Goal: Task Accomplishment & Management: Complete application form

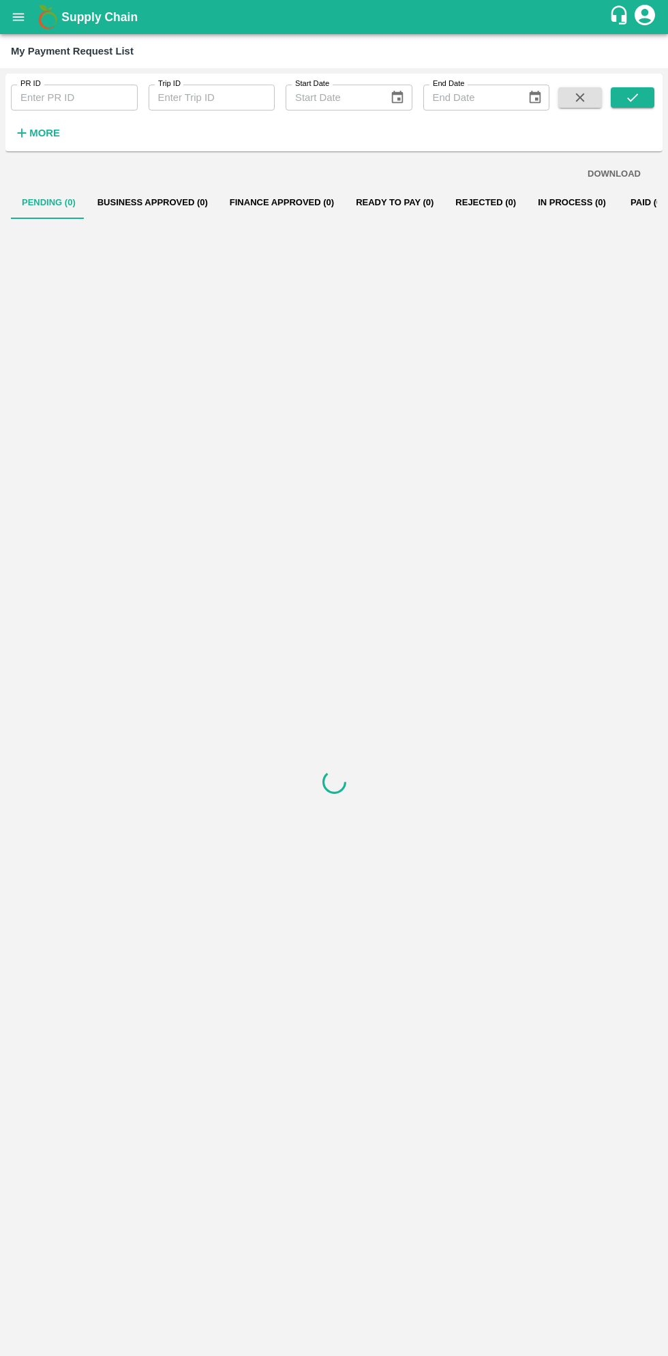
click at [27, 21] on button "open drawer" at bounding box center [18, 16] width 31 height 31
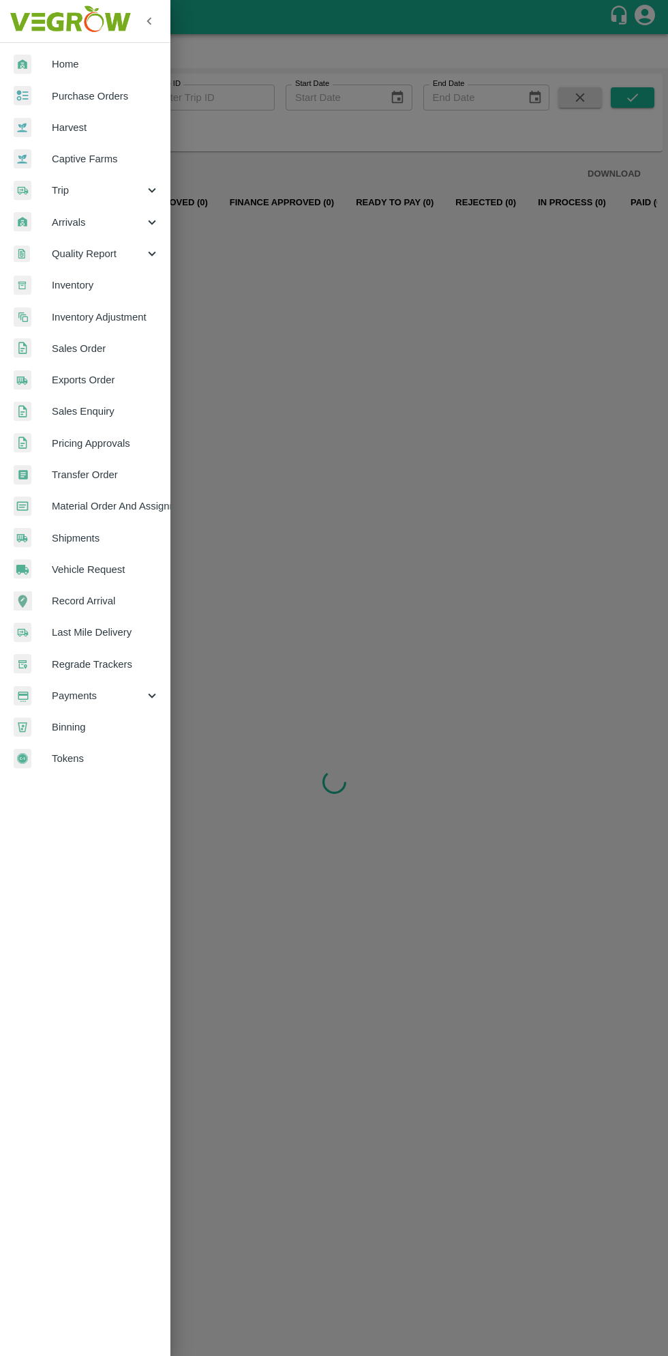
click at [125, 99] on span "Purchase Orders" at bounding box center [106, 96] width 108 height 15
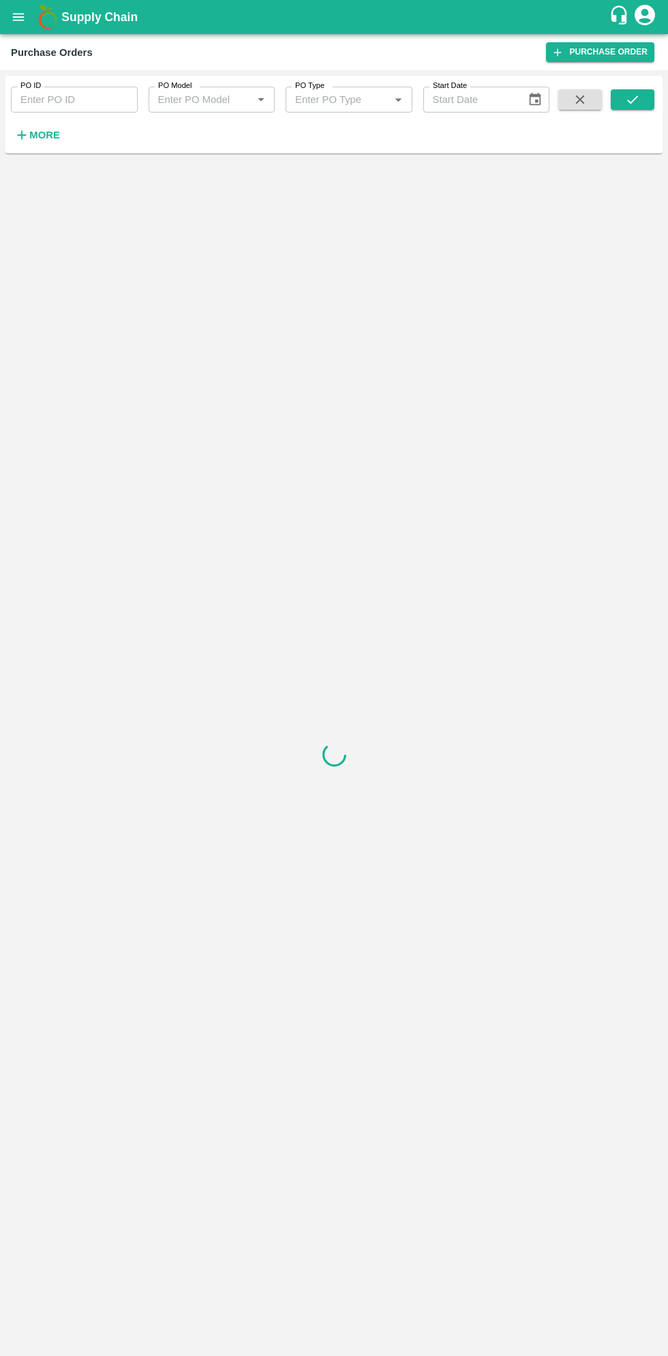
click at [59, 136] on button "More" at bounding box center [37, 134] width 53 height 23
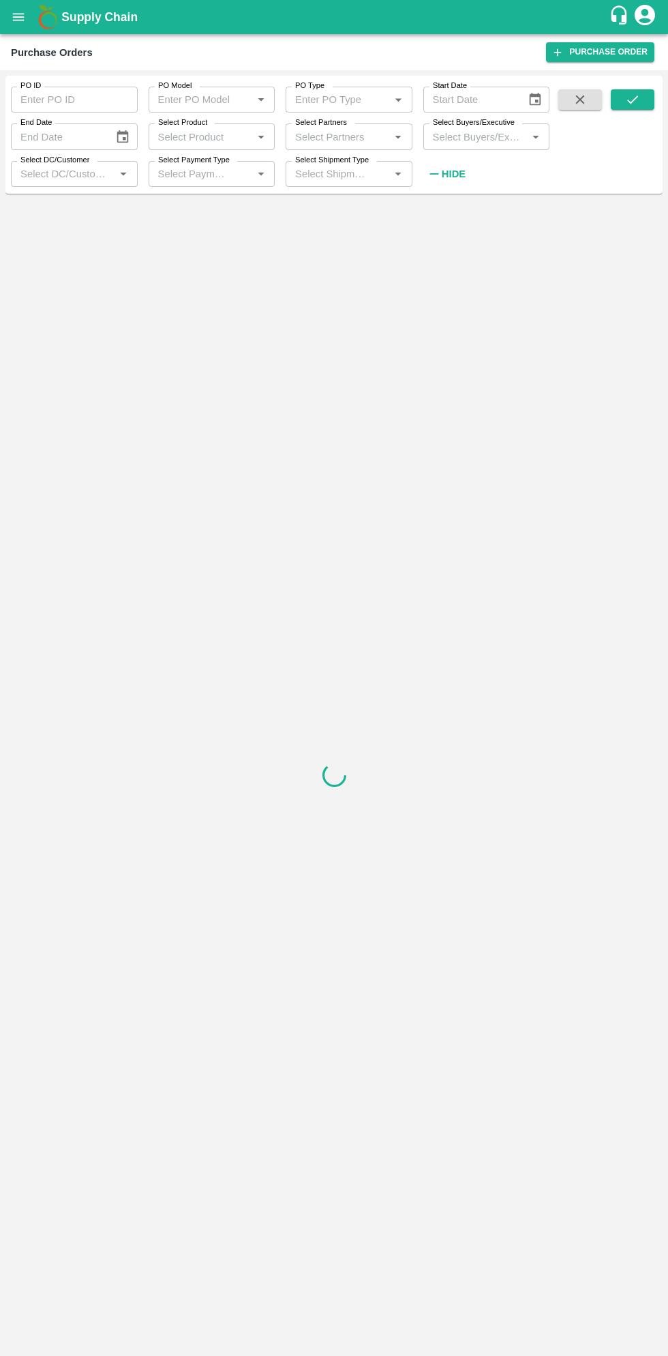
click at [473, 140] on input "Select Buyers/Executive" at bounding box center [476, 137] width 96 height 18
type input "sagar"
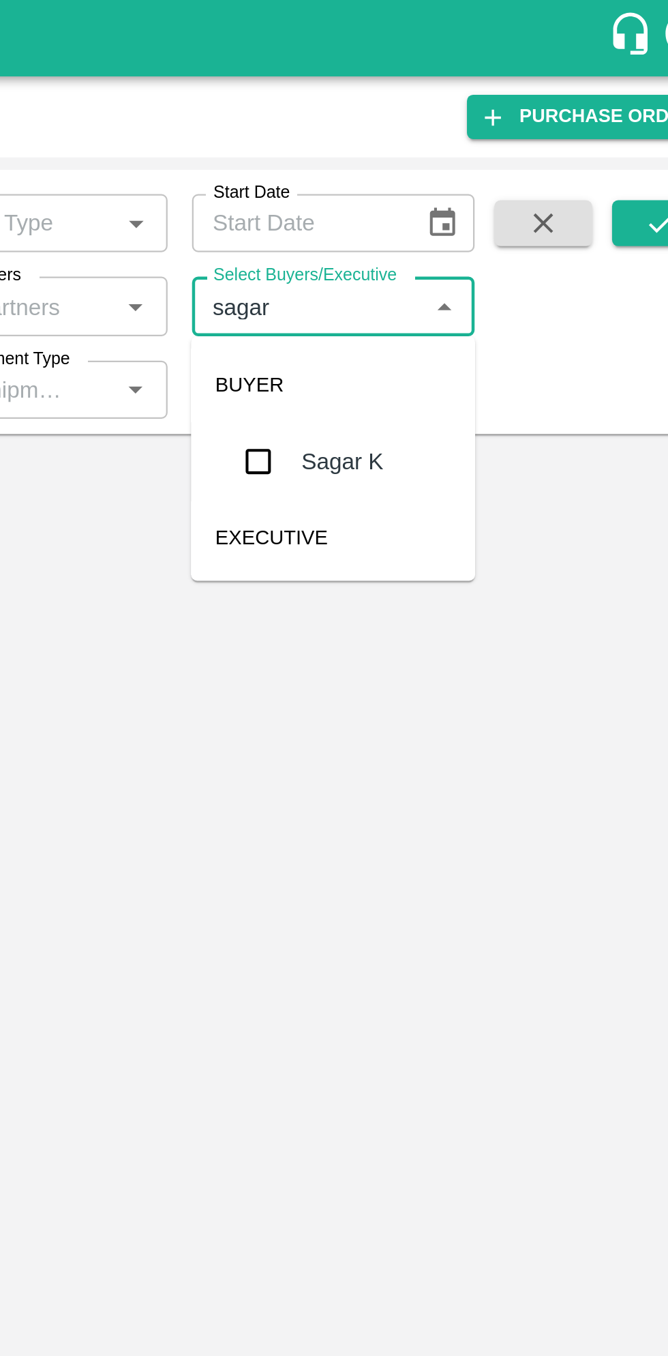
click at [454, 208] on input "checkbox" at bounding box center [452, 205] width 27 height 27
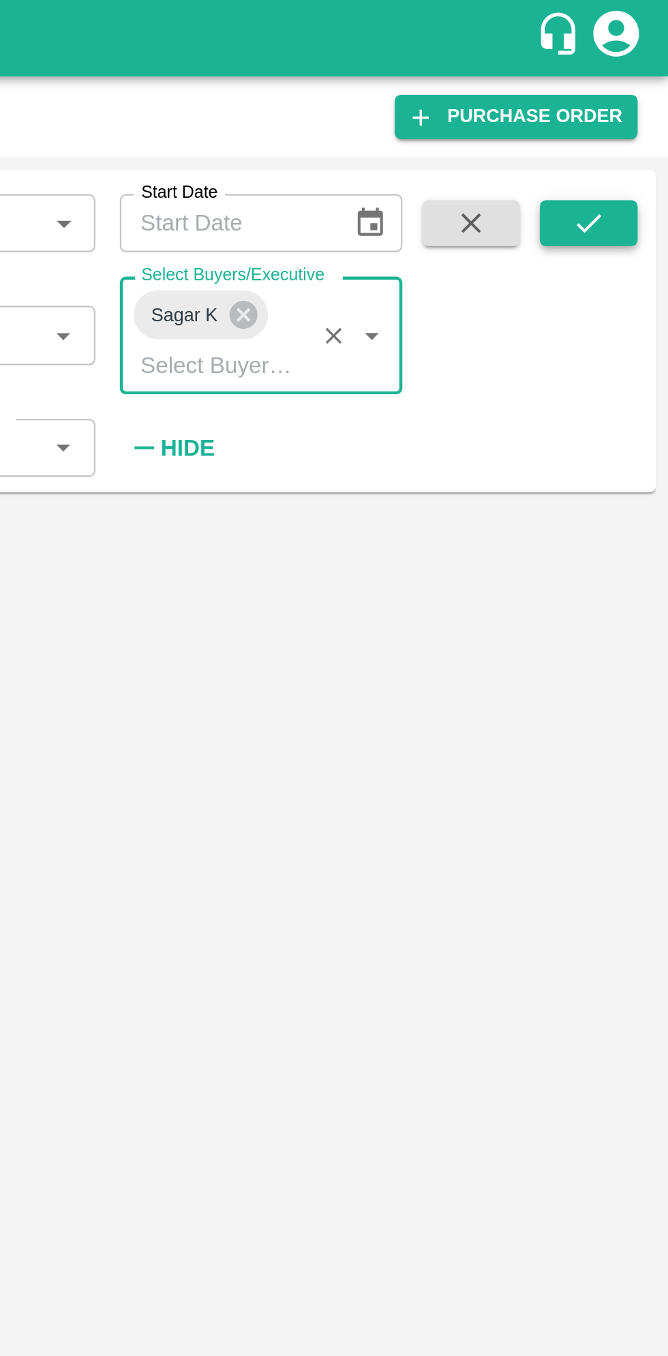
click at [631, 102] on icon "submit" at bounding box center [632, 99] width 15 height 15
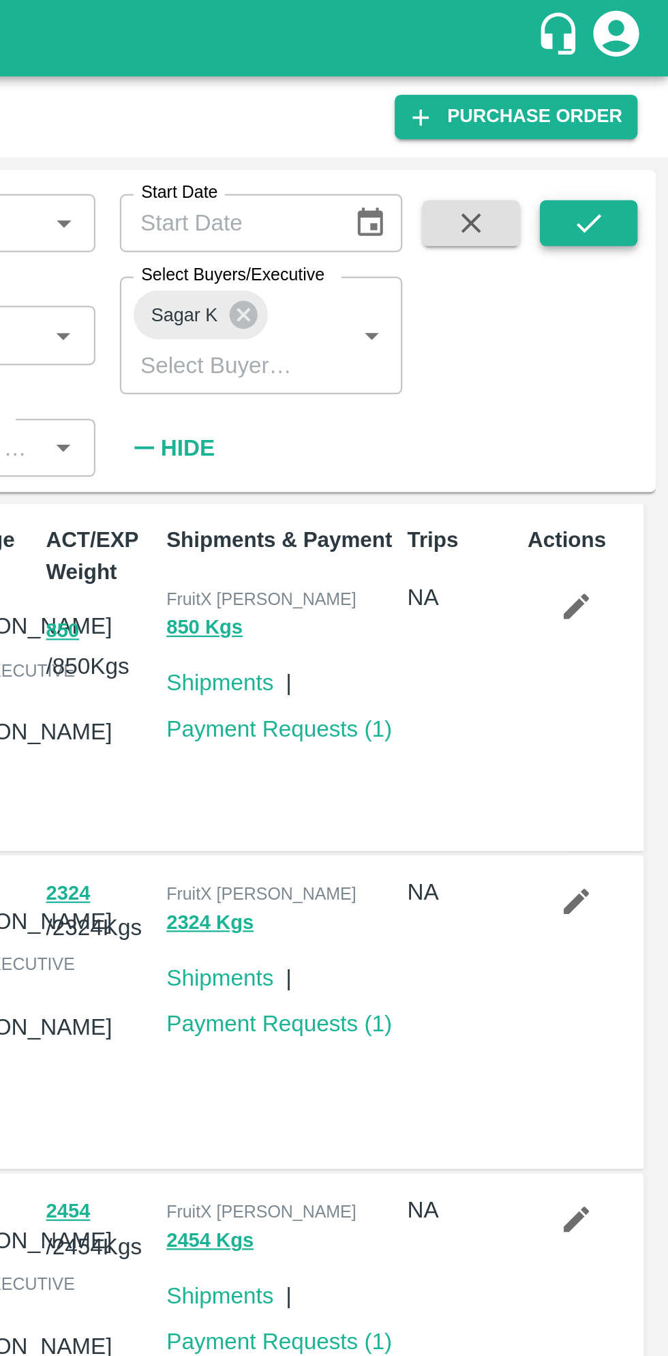
click at [634, 105] on icon "submit" at bounding box center [632, 99] width 15 height 15
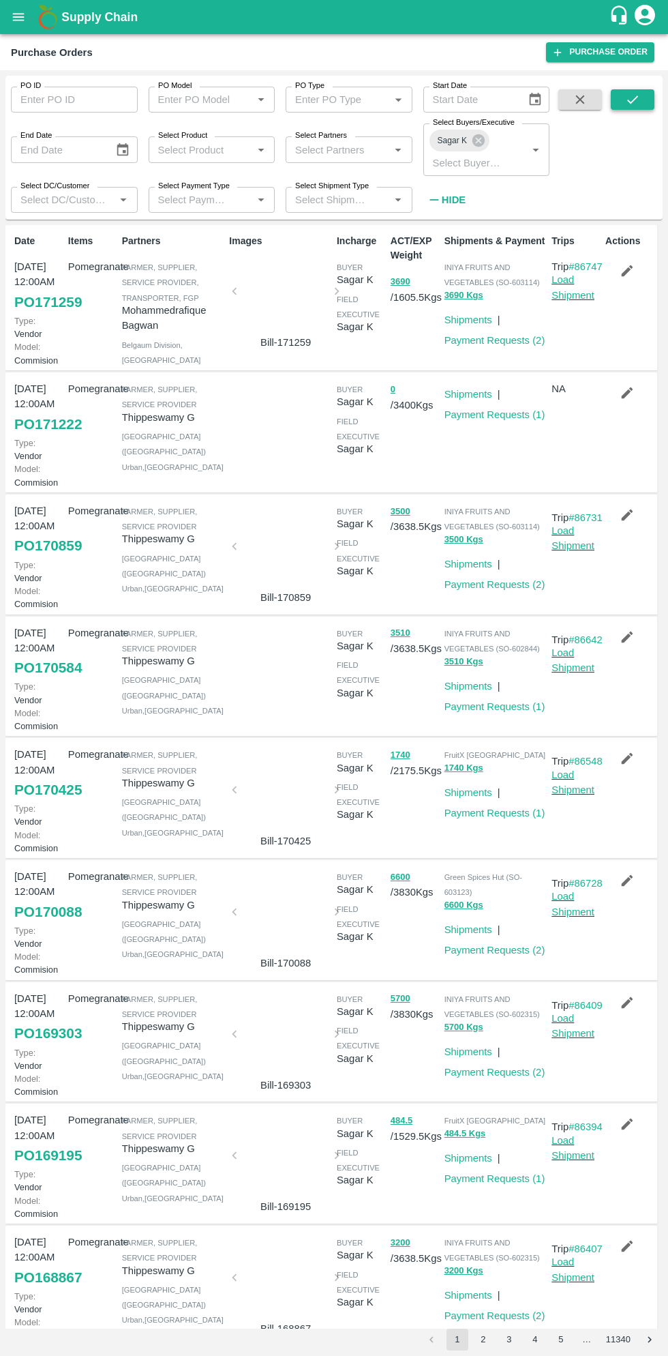
scroll to position [5, 0]
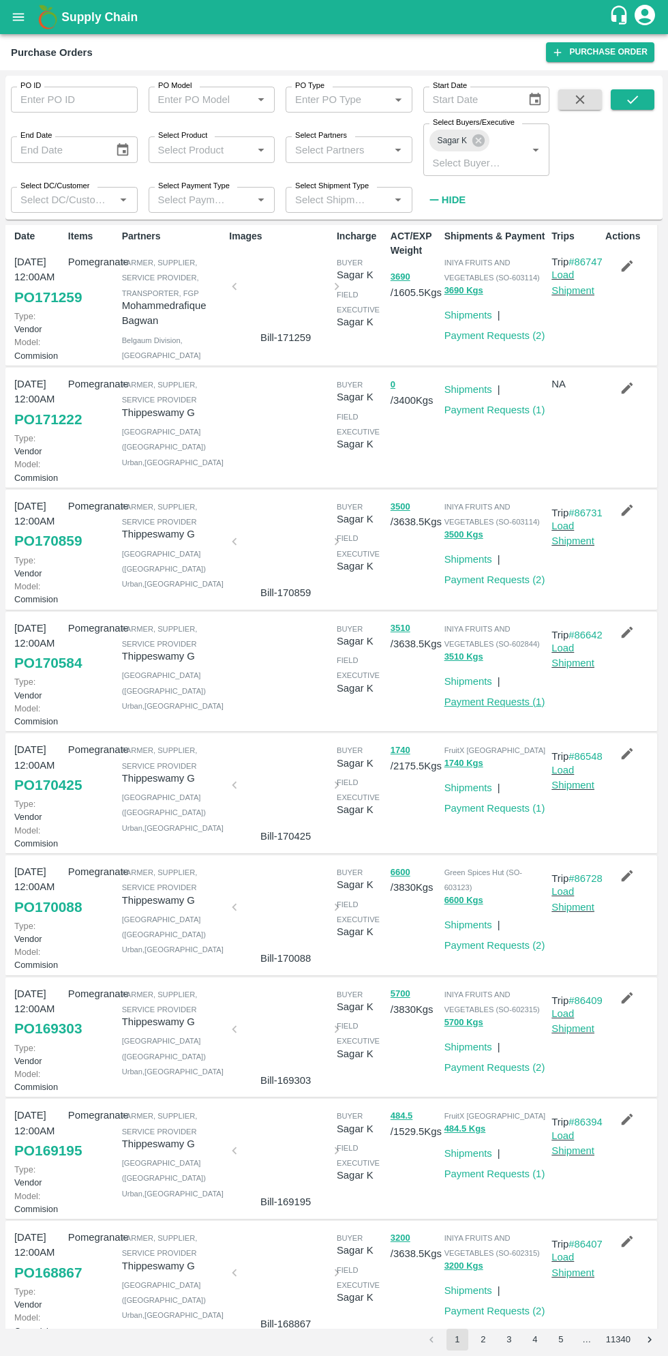
click at [499, 707] on link "Payment Requests ( 1 )" at bounding box center [495, 701] width 101 height 11
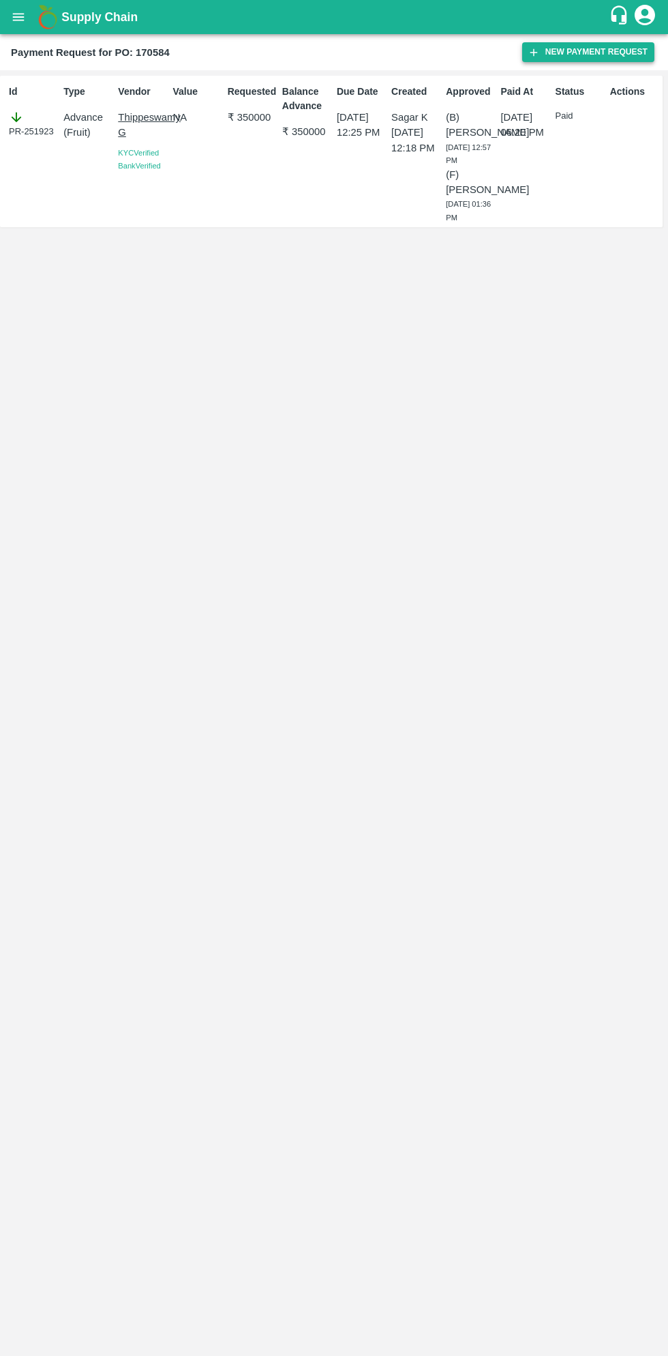
click at [589, 55] on button "New Payment Request" at bounding box center [588, 52] width 132 height 20
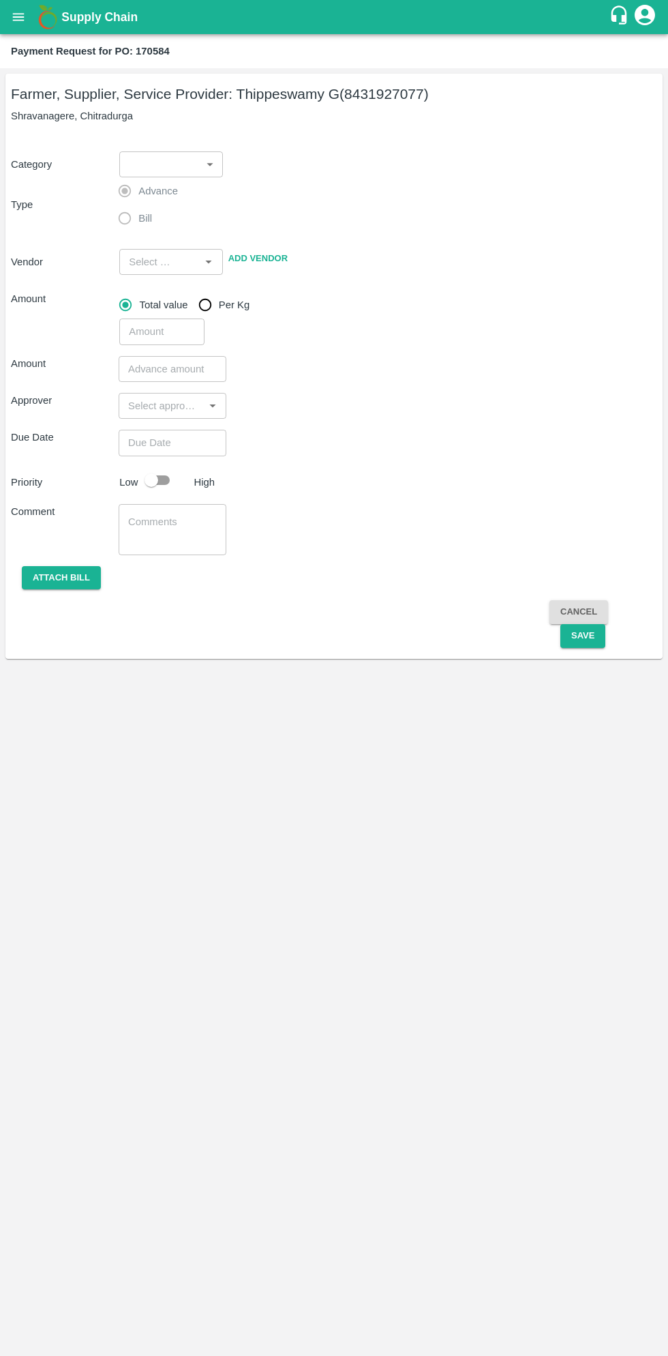
click at [181, 163] on body "Supply Chain Payment Request for PO: 170584 Farmer, Supplier, Service Provider:…" at bounding box center [334, 678] width 668 height 1356
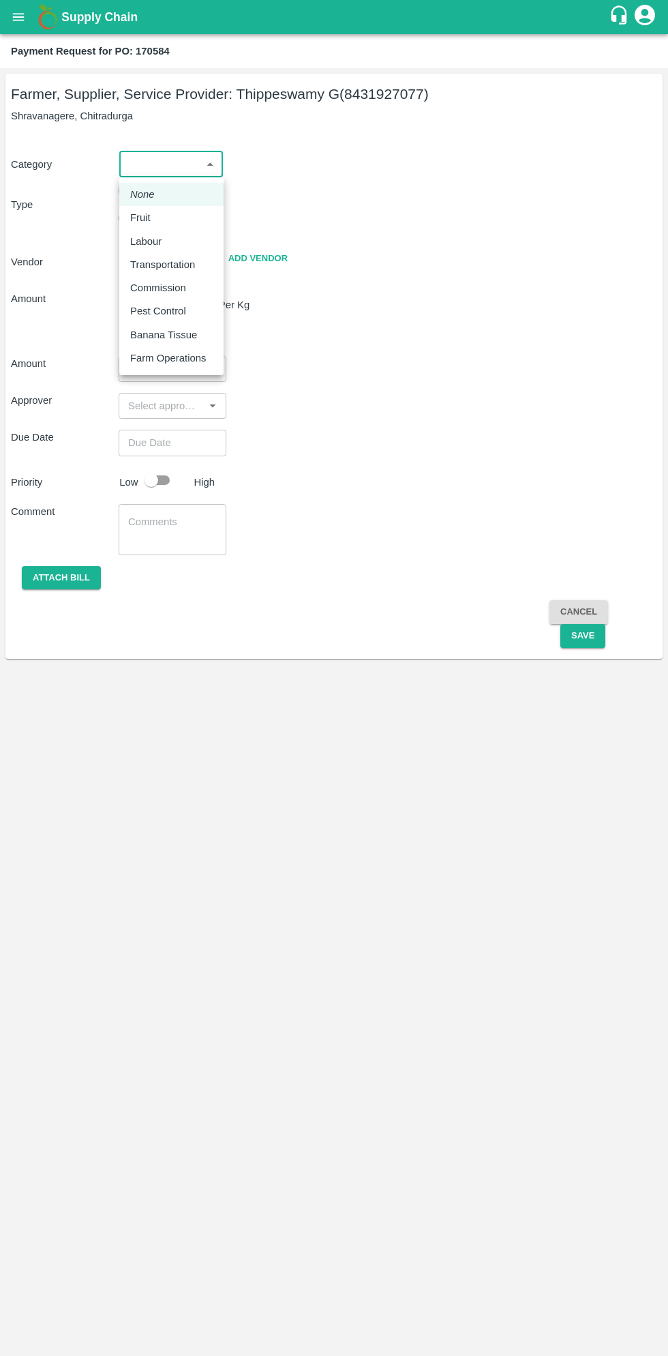
click at [151, 218] on div "Fruit" at bounding box center [143, 217] width 27 height 15
type input "1"
type input "[PERSON_NAME] G - 8431927077(Farmer, Supplier, Service Provider)"
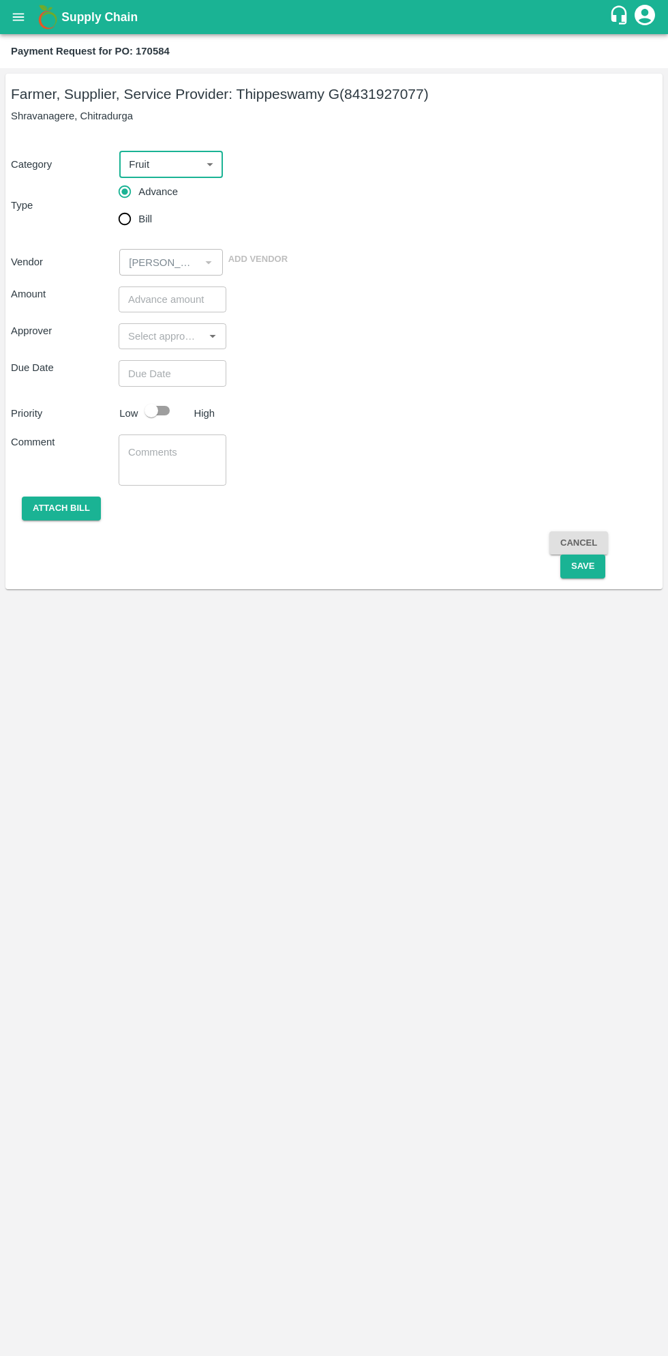
click at [132, 228] on input "Bill" at bounding box center [124, 218] width 27 height 27
radio input "true"
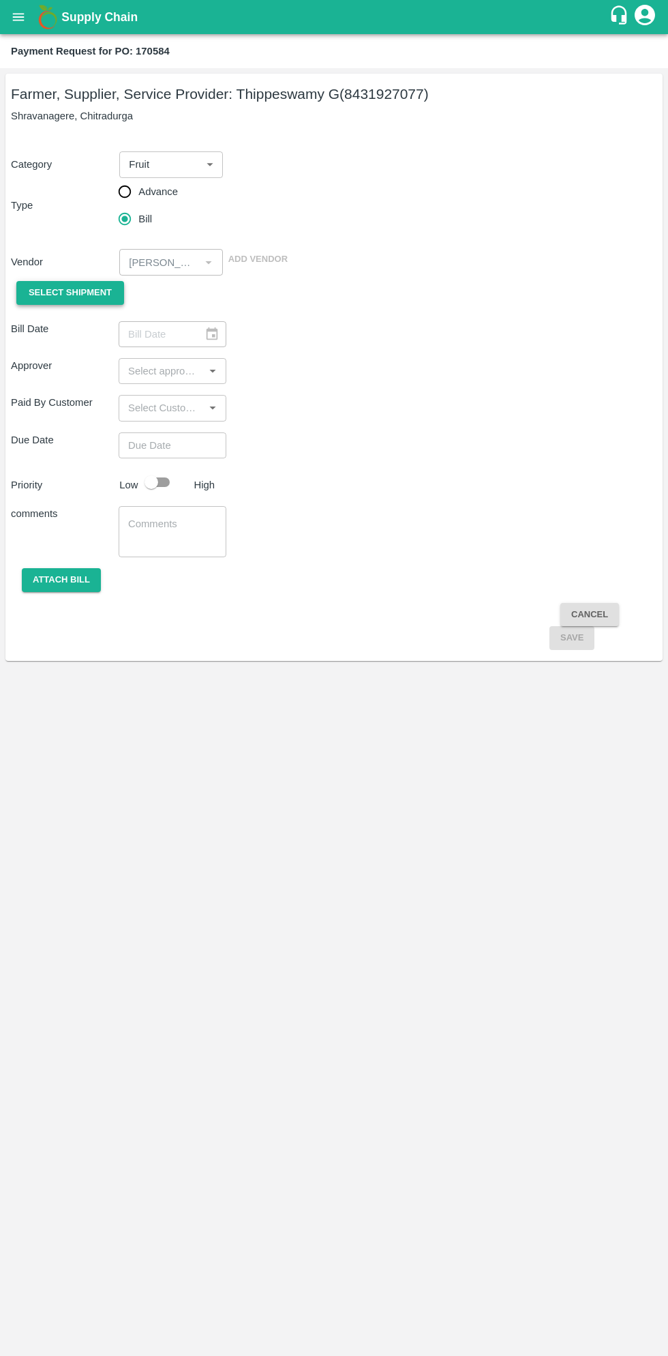
click at [88, 288] on span "Select Shipment" at bounding box center [70, 293] width 83 height 16
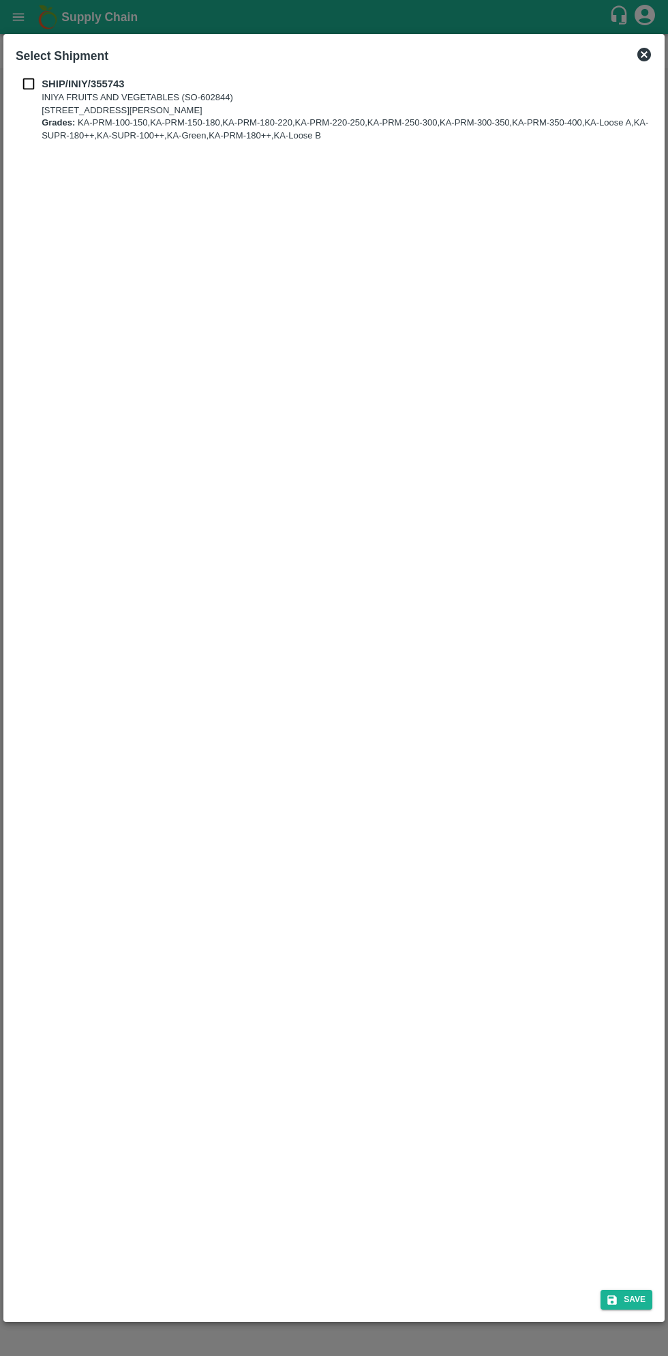
click at [33, 83] on input "checkbox" at bounding box center [29, 83] width 26 height 15
checkbox input "true"
click at [636, 1299] on button "Save" at bounding box center [627, 1300] width 52 height 20
type input "[DATE]"
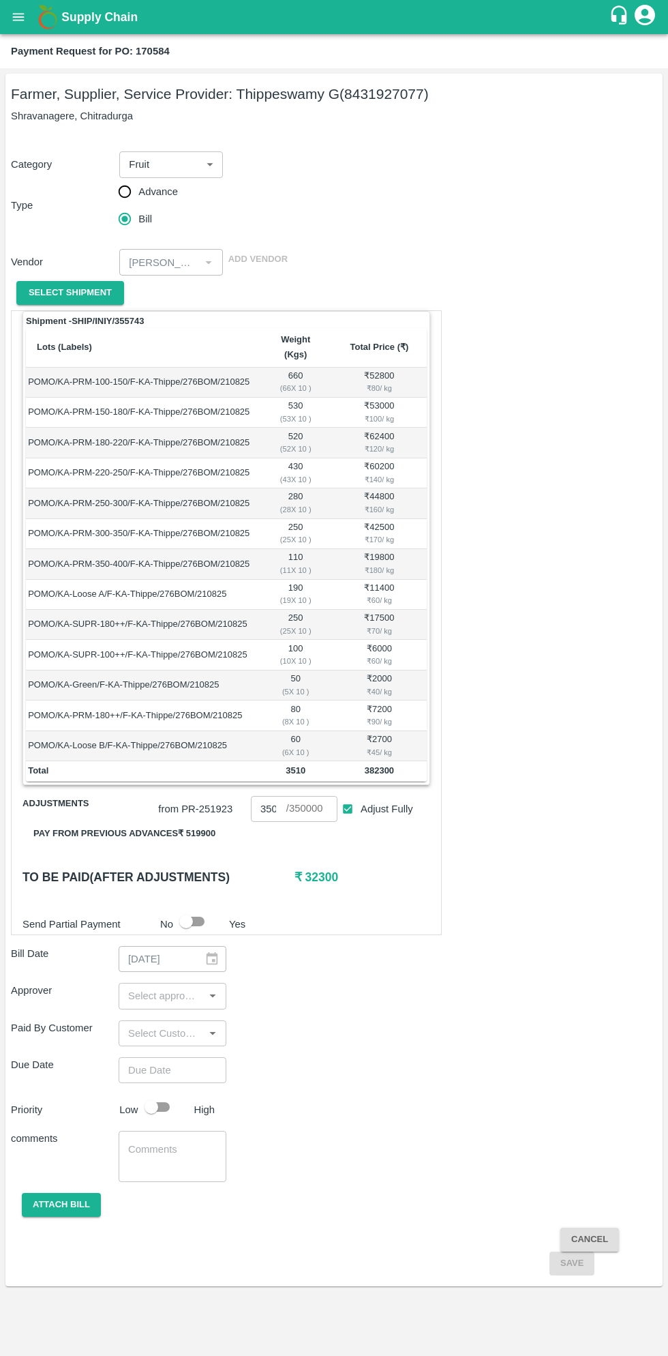
click at [178, 822] on button "Pay from previous advances ₹ 519900" at bounding box center [125, 834] width 204 height 24
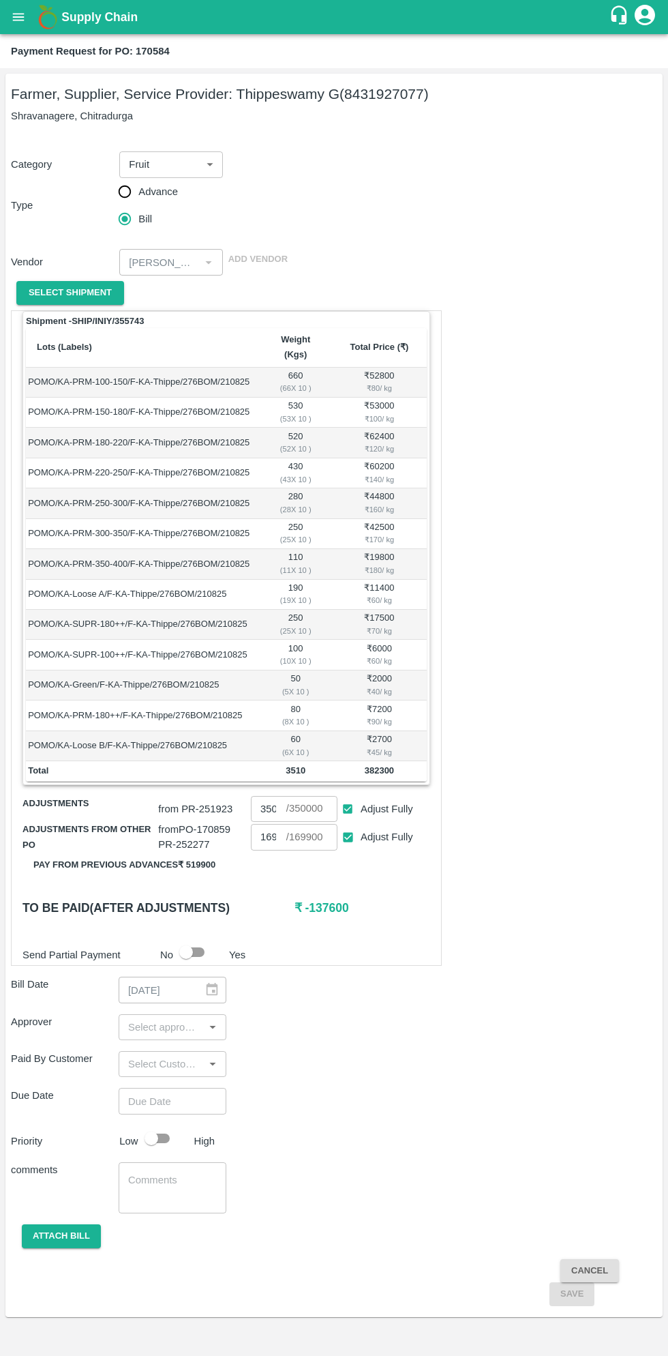
click at [348, 797] on input "Adjust Fully" at bounding box center [348, 809] width 25 height 25
checkbox input "false"
type input "0"
click at [272, 796] on input "0" at bounding box center [268, 809] width 35 height 26
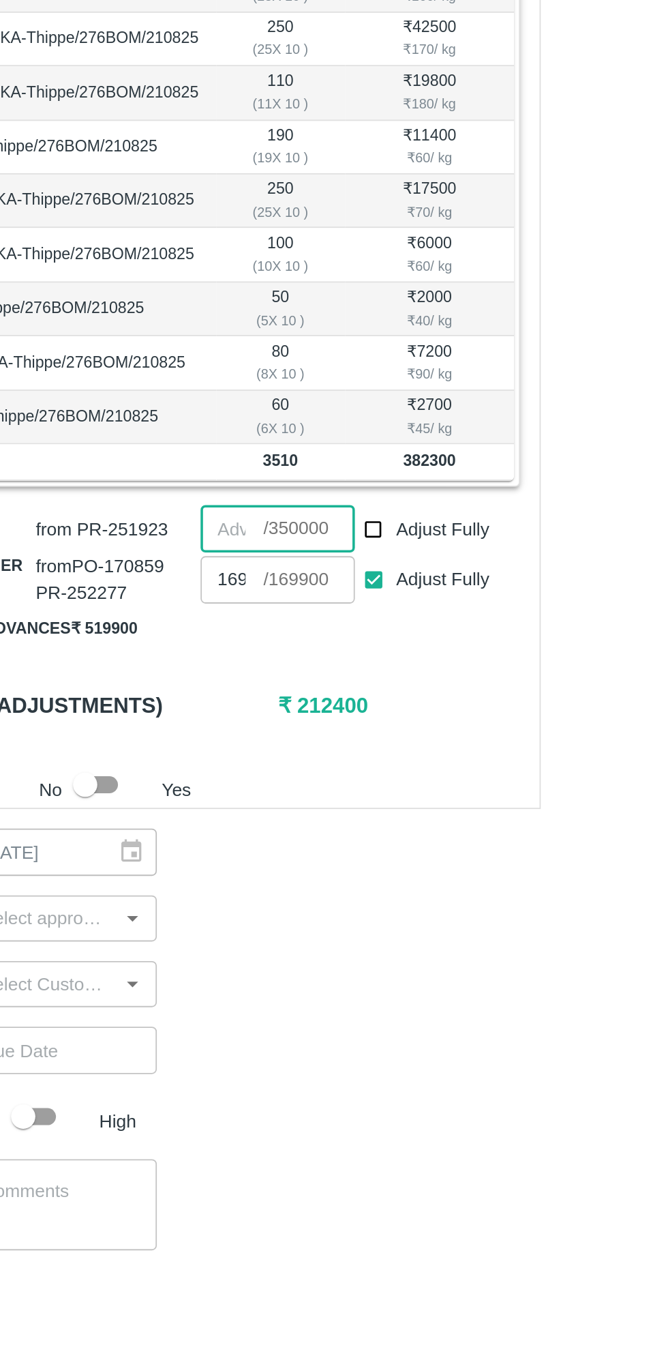
type input "2"
type input "200000"
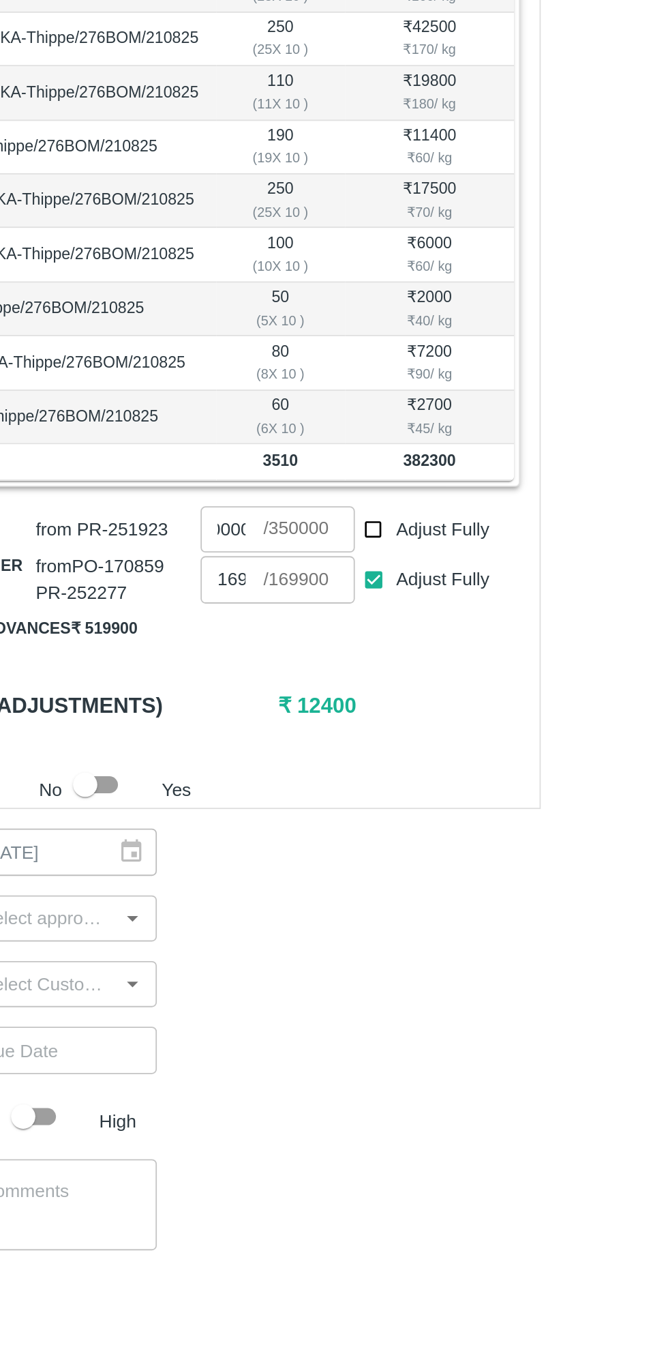
scroll to position [0, 0]
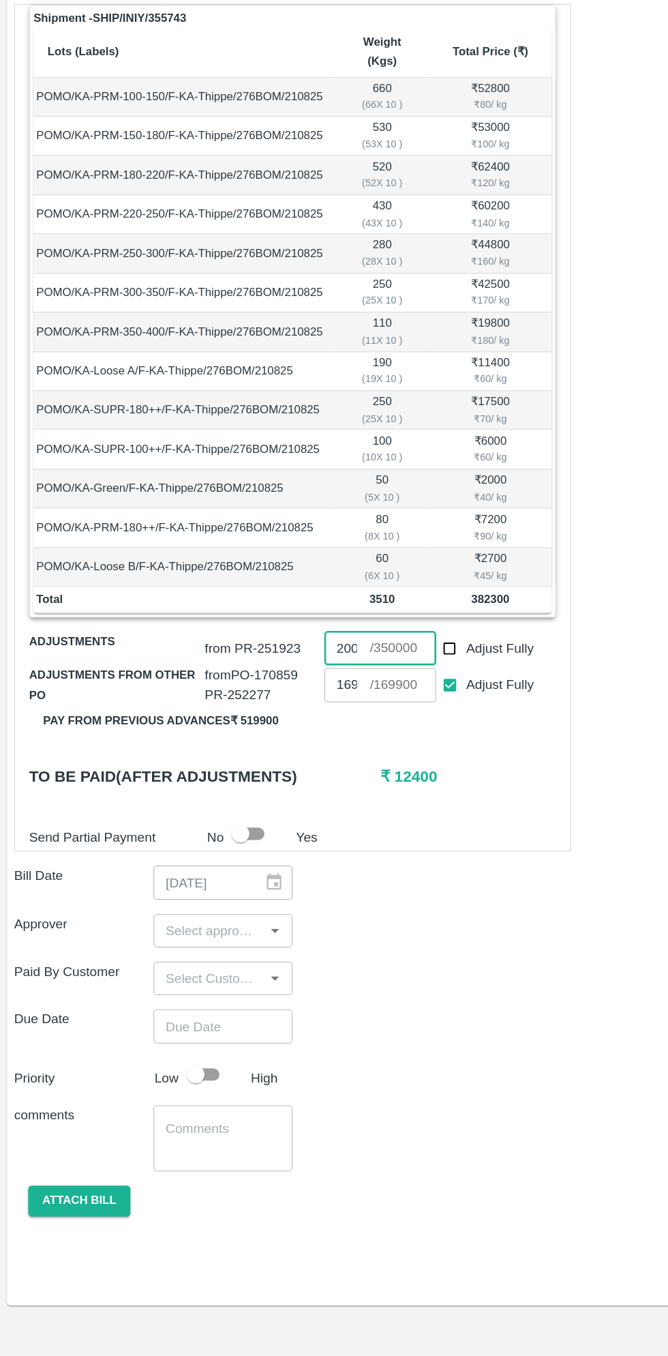
click at [173, 1018] on input "input" at bounding box center [161, 1027] width 77 height 18
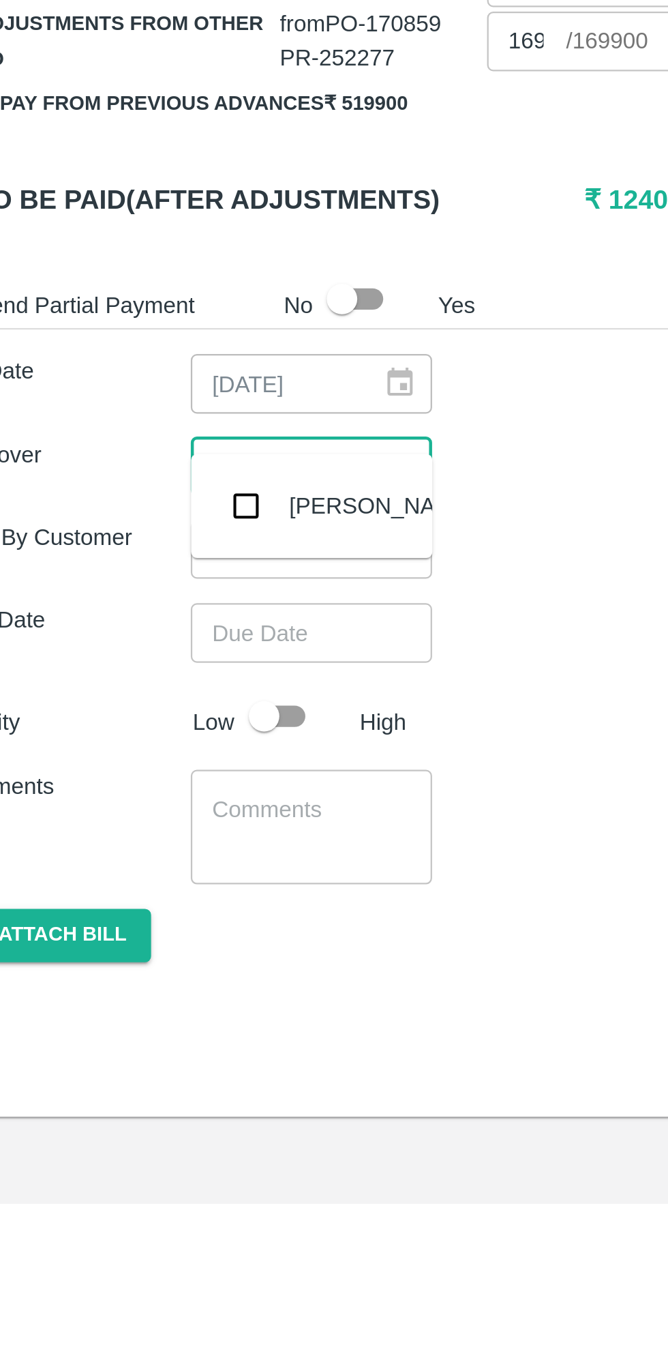
type input "muku"
click at [140, 1047] on input "checkbox" at bounding box center [143, 1044] width 27 height 27
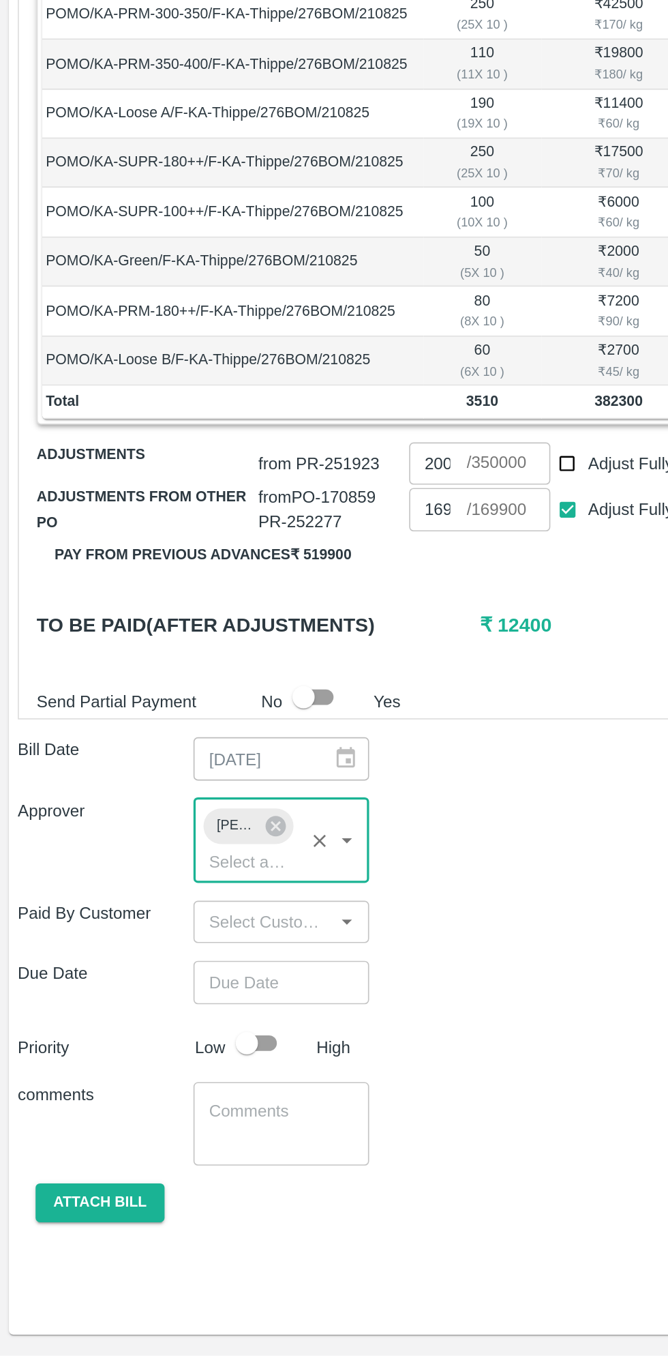
click at [179, 1114] on input "Choose date" at bounding box center [168, 1127] width 98 height 26
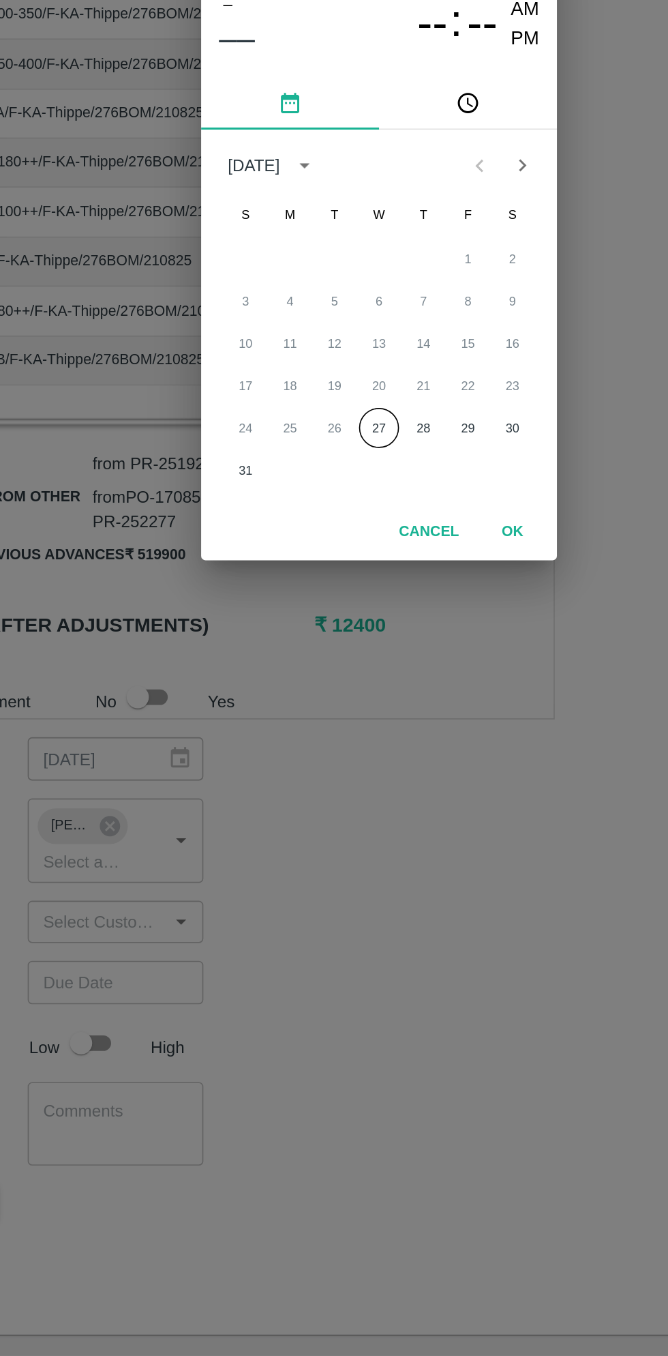
click at [331, 785] on button "27" at bounding box center [334, 787] width 25 height 25
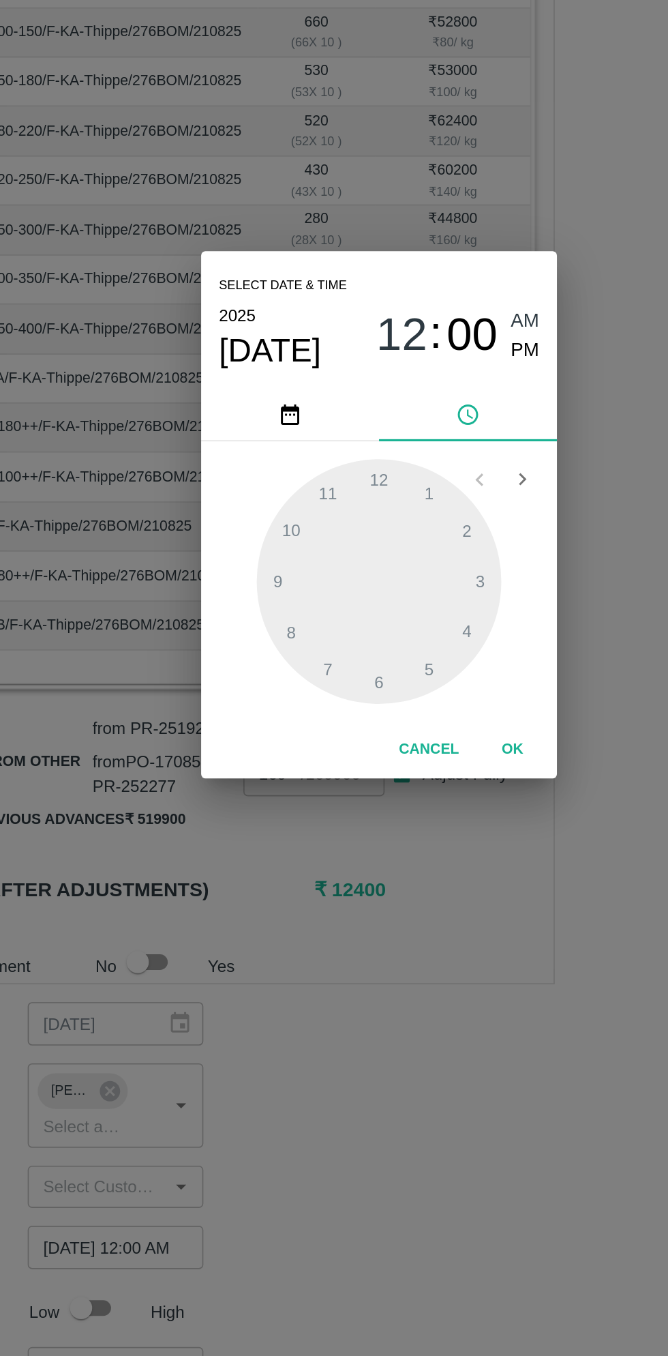
click at [431, 582] on span "PM" at bounding box center [424, 577] width 18 height 18
click at [331, 786] on div at bounding box center [334, 719] width 150 height 150
click at [304, 774] on div at bounding box center [334, 719] width 150 height 150
type input "[DATE] 06:35 PM"
click at [426, 822] on button "OK" at bounding box center [416, 822] width 44 height 24
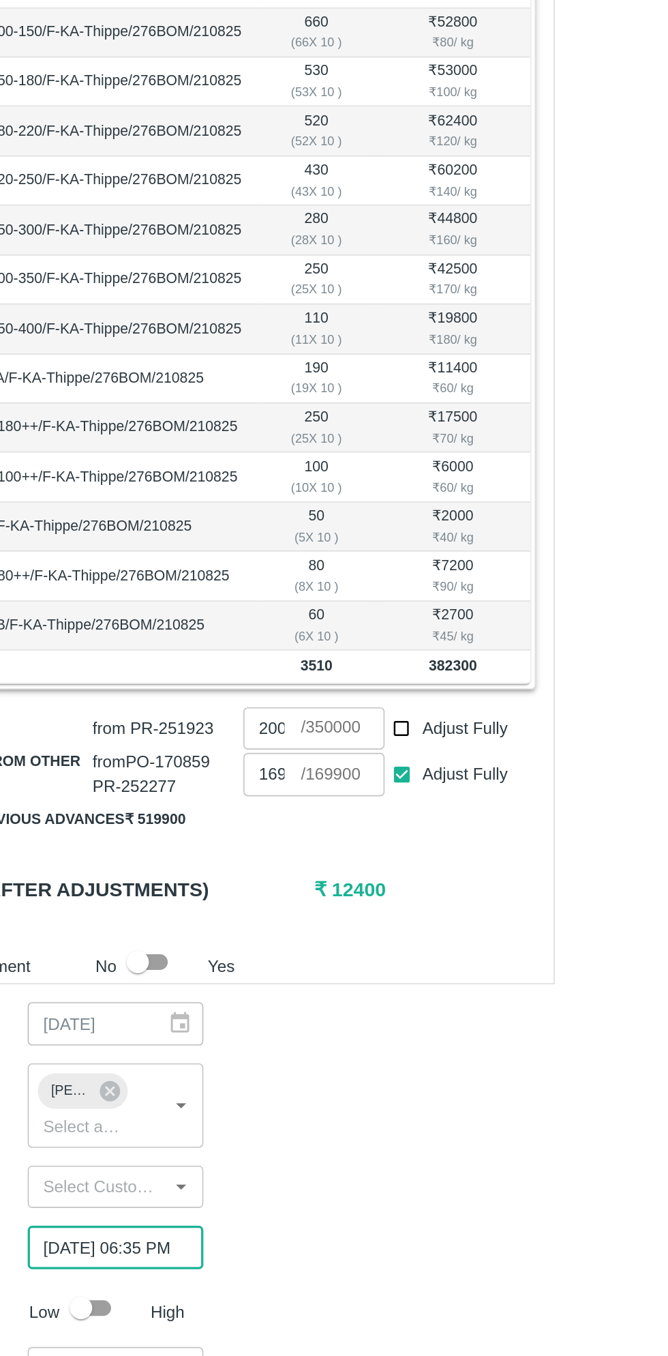
scroll to position [0, 10]
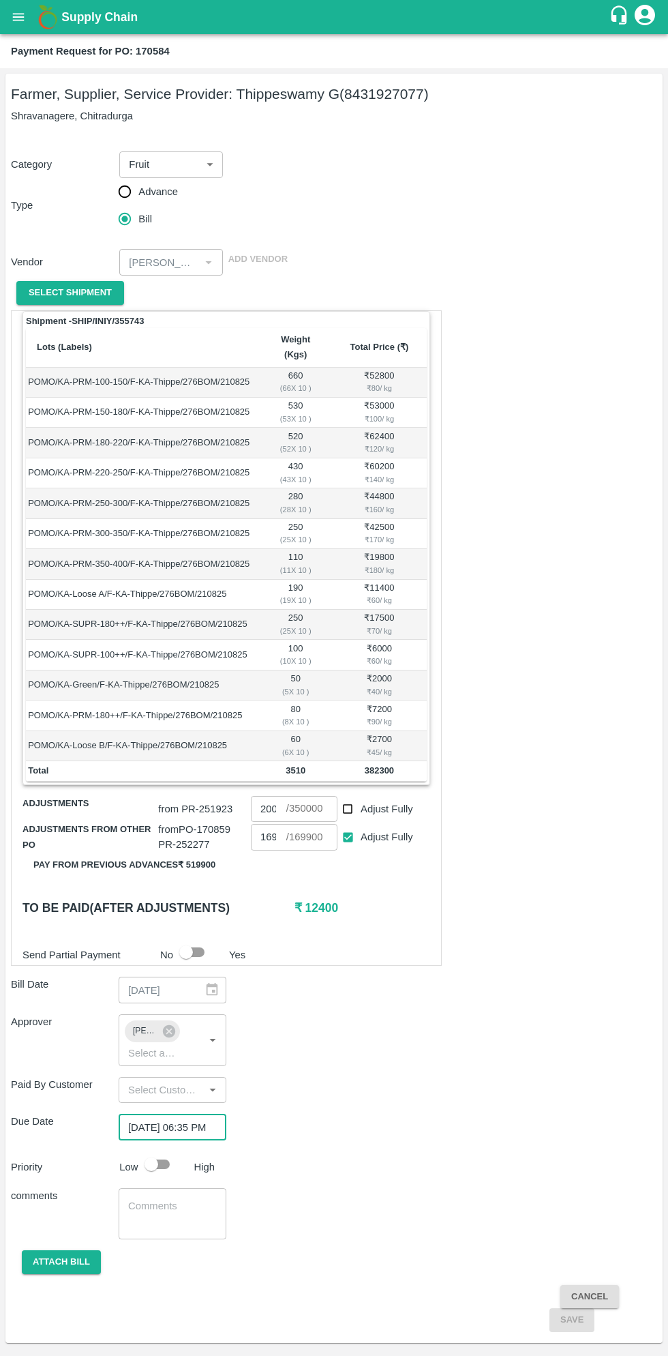
click at [171, 1151] on input "checkbox" at bounding box center [152, 1164] width 78 height 26
checkbox input "true"
click at [85, 1250] on button "Attach bill" at bounding box center [61, 1262] width 79 height 24
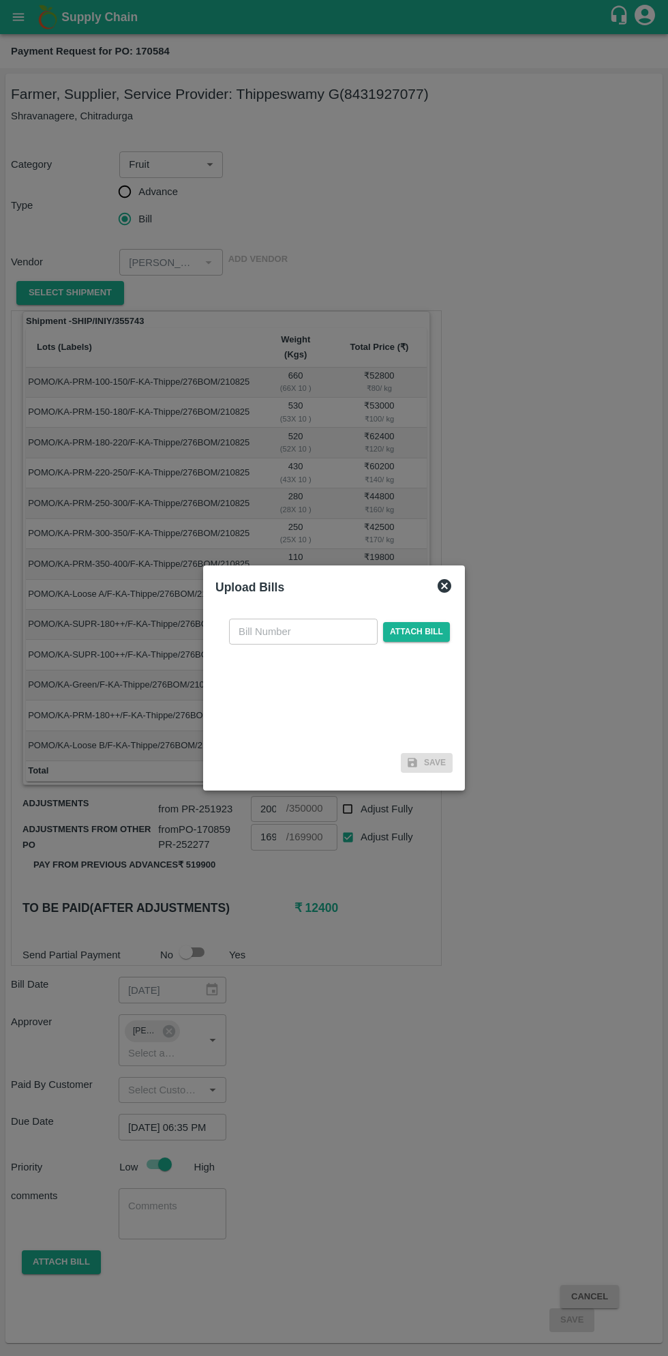
click at [309, 636] on input "text" at bounding box center [303, 632] width 149 height 26
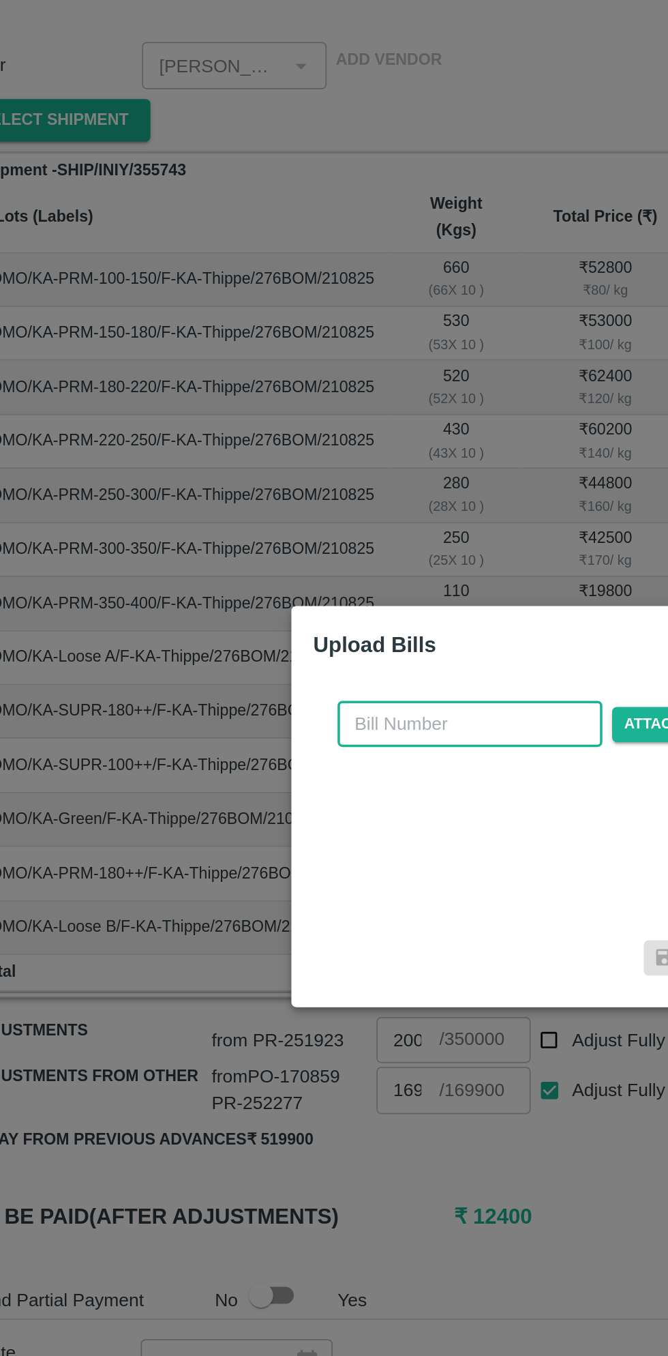
click at [311, 632] on input "text" at bounding box center [303, 632] width 149 height 26
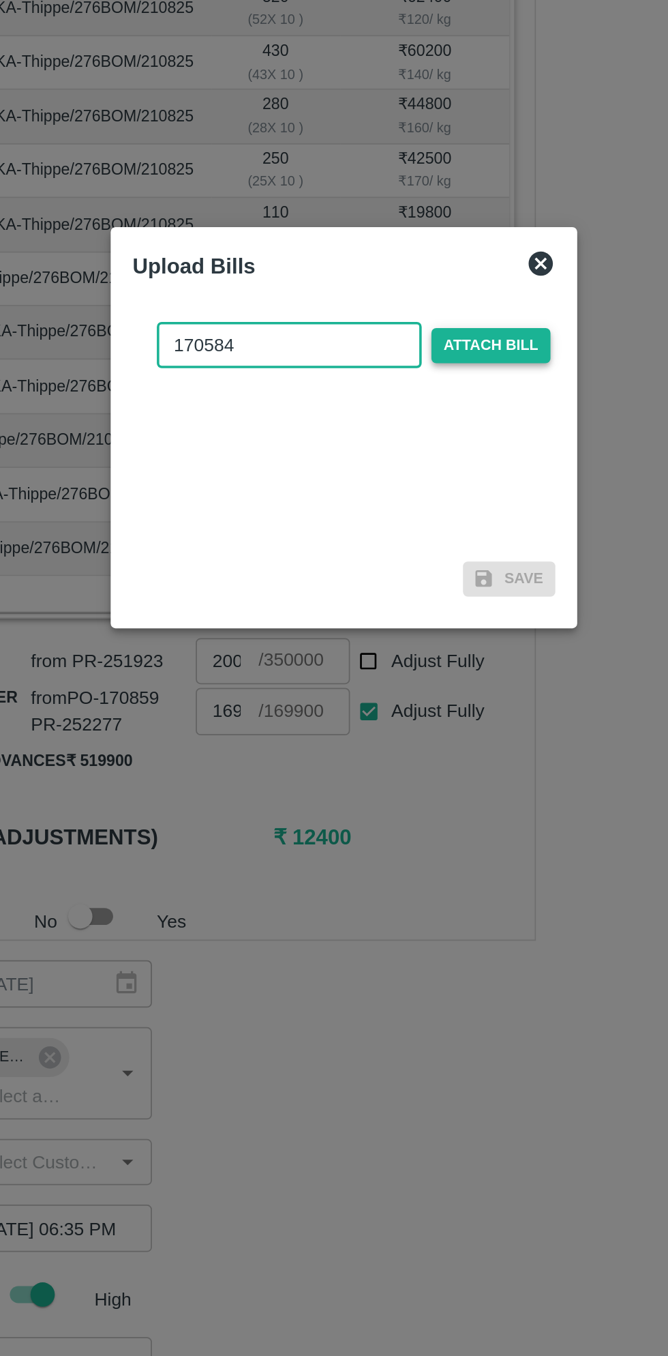
type input "170584"
click at [428, 633] on span "Attach bill" at bounding box center [416, 632] width 67 height 20
click at [0, 0] on input "Attach bill" at bounding box center [0, 0] width 0 height 0
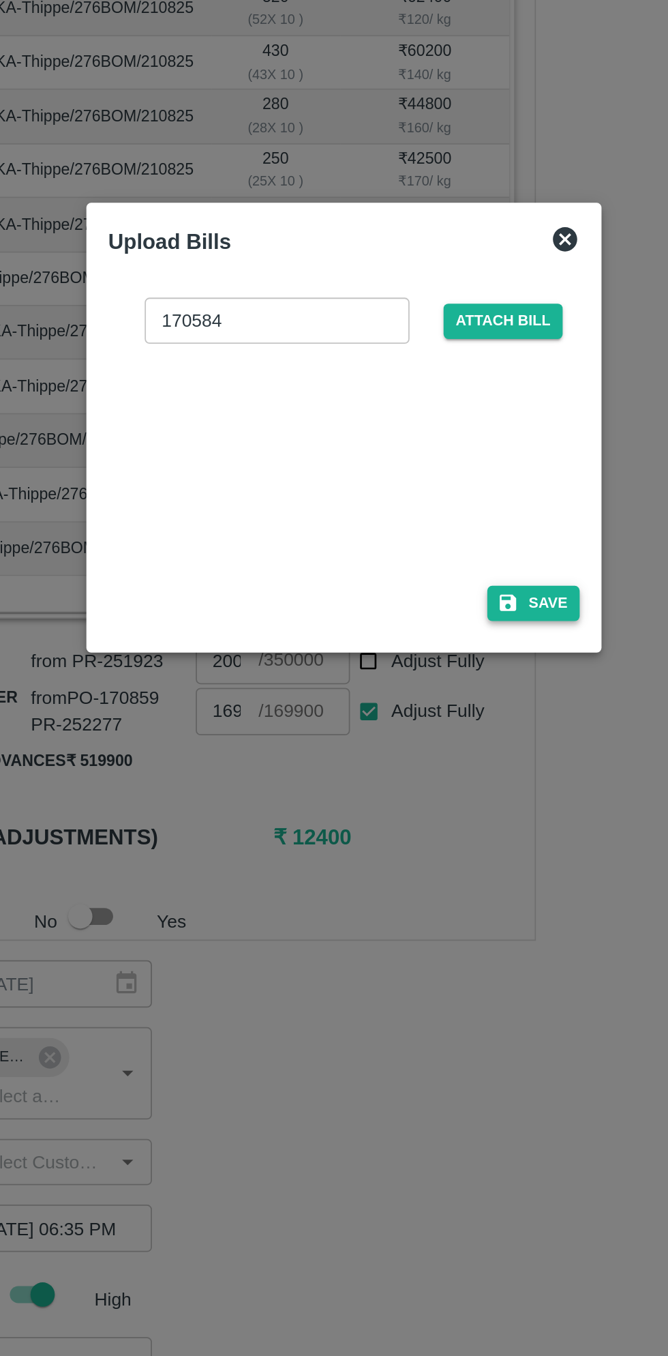
click at [447, 780] on button "Save" at bounding box center [441, 777] width 52 height 20
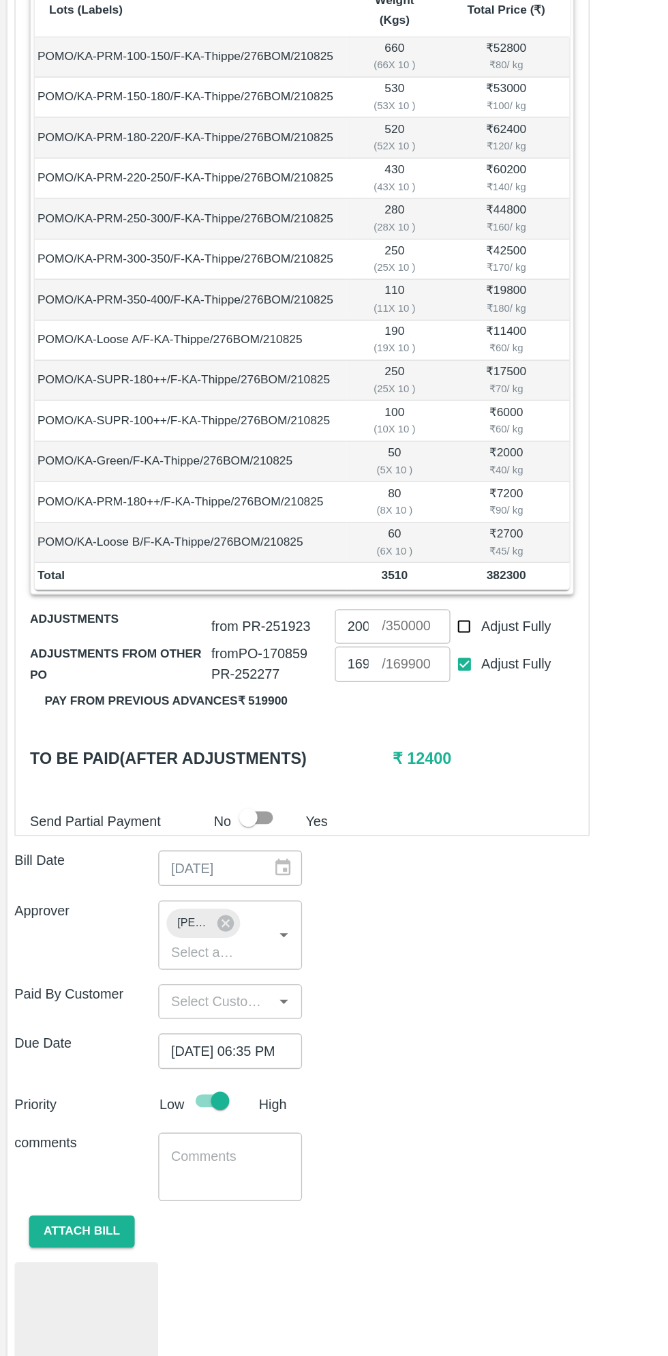
scroll to position [22, 0]
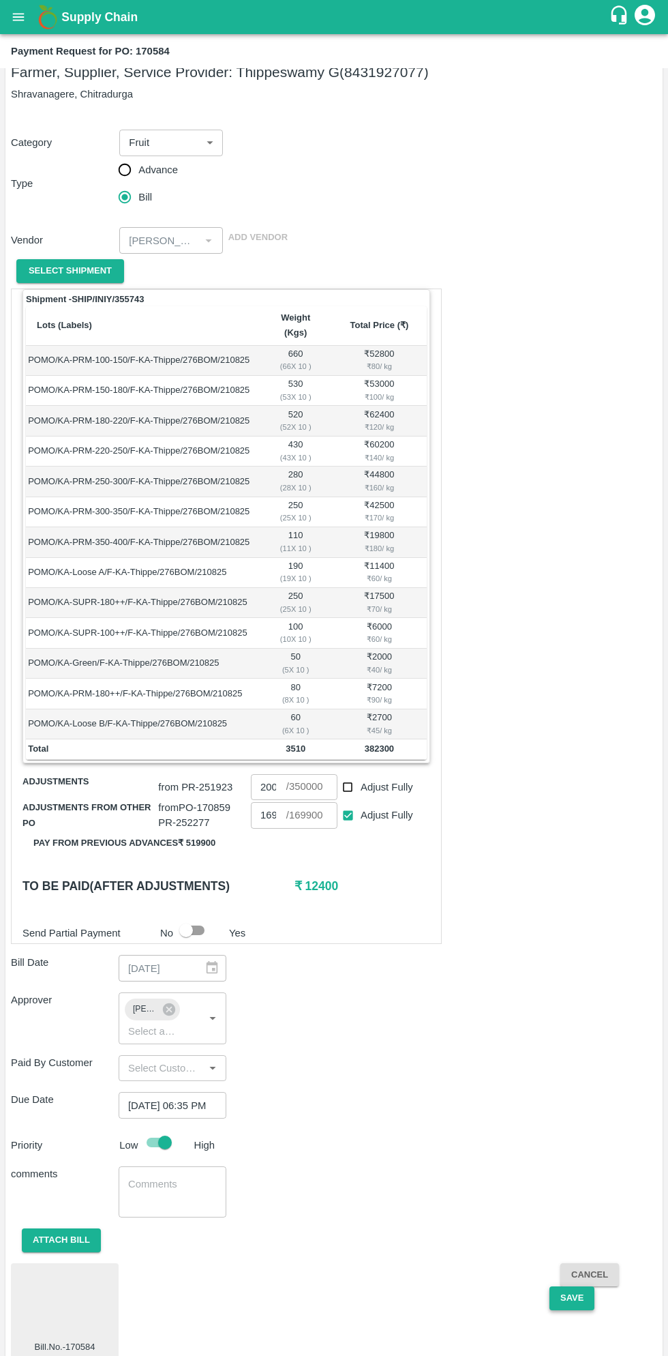
click at [565, 1286] on button "Save" at bounding box center [572, 1298] width 45 height 24
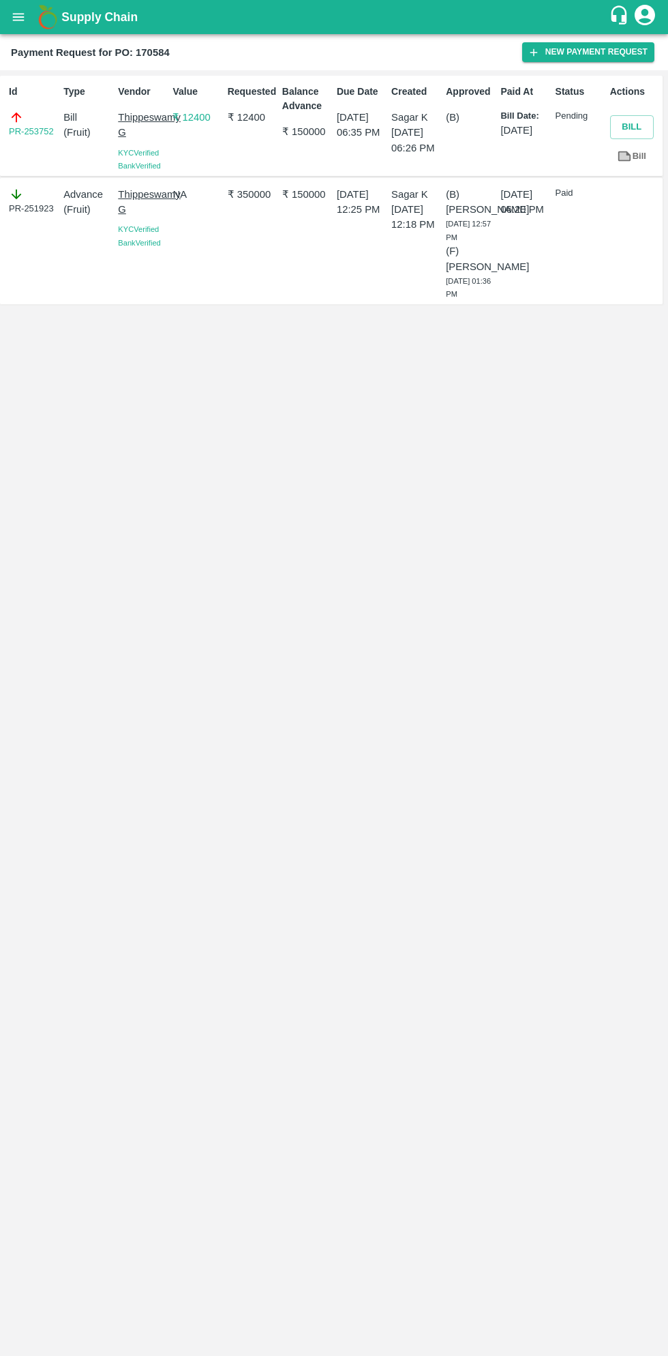
click at [24, 17] on icon "open drawer" at bounding box center [19, 17] width 12 height 8
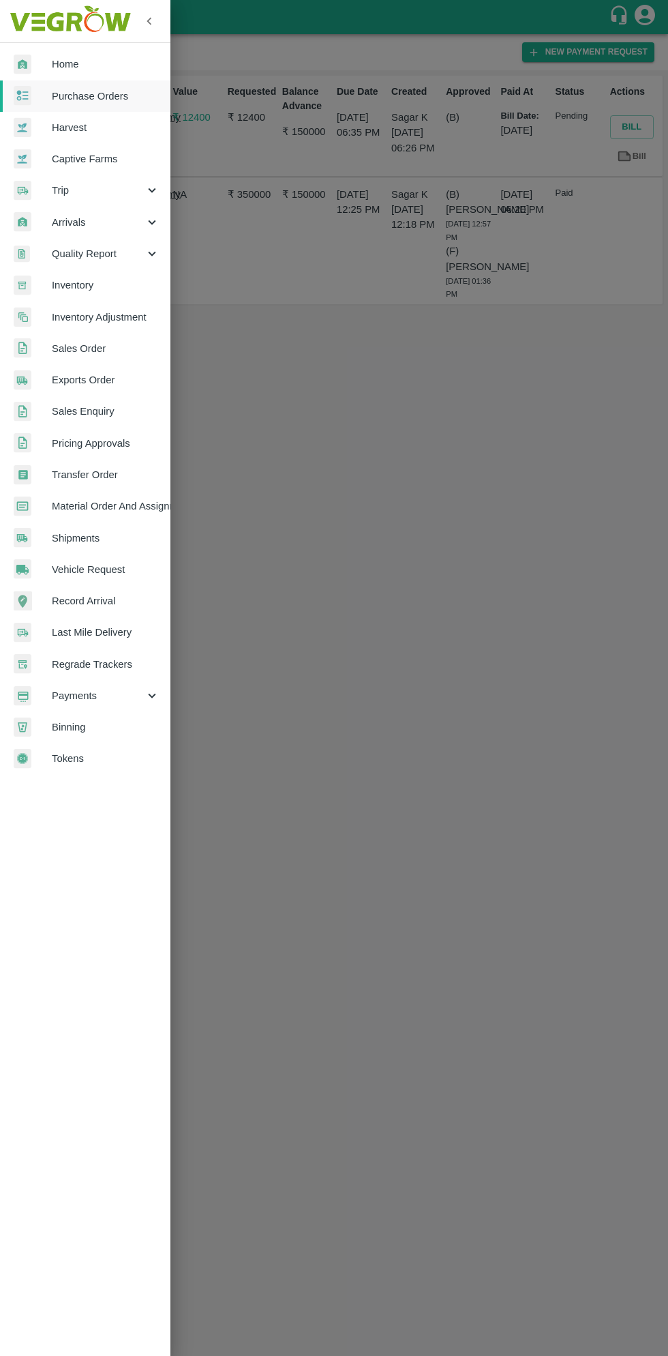
click at [91, 696] on span "Payments" at bounding box center [98, 695] width 93 height 15
click at [115, 726] on span "My Payment Requests" at bounding box center [111, 727] width 97 height 15
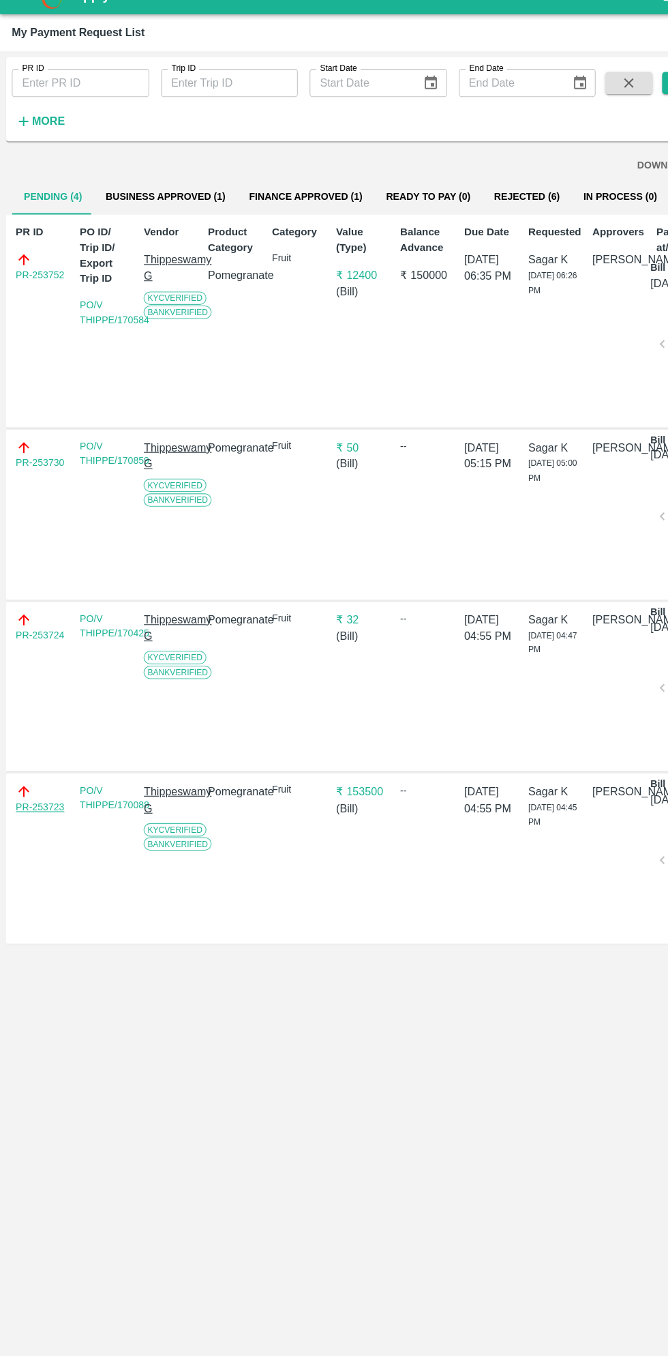
scroll to position [0, 3]
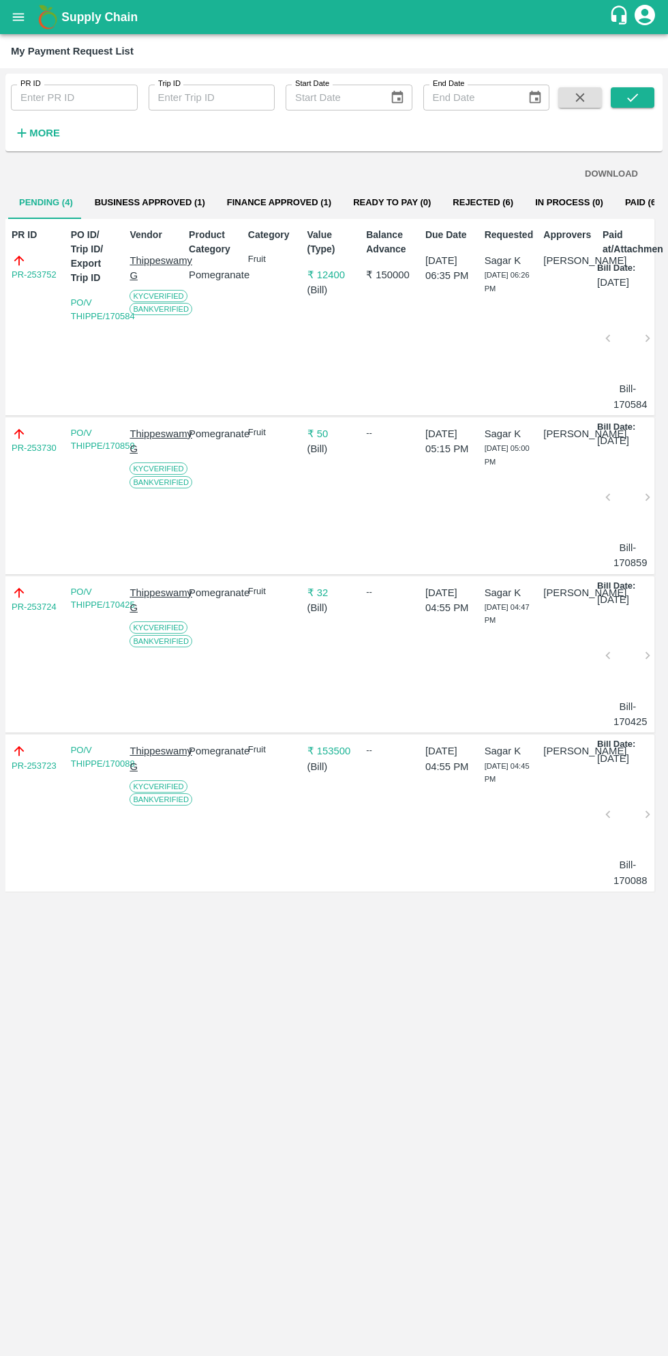
click at [146, 186] on button "Business Approved (1)" at bounding box center [150, 202] width 132 height 33
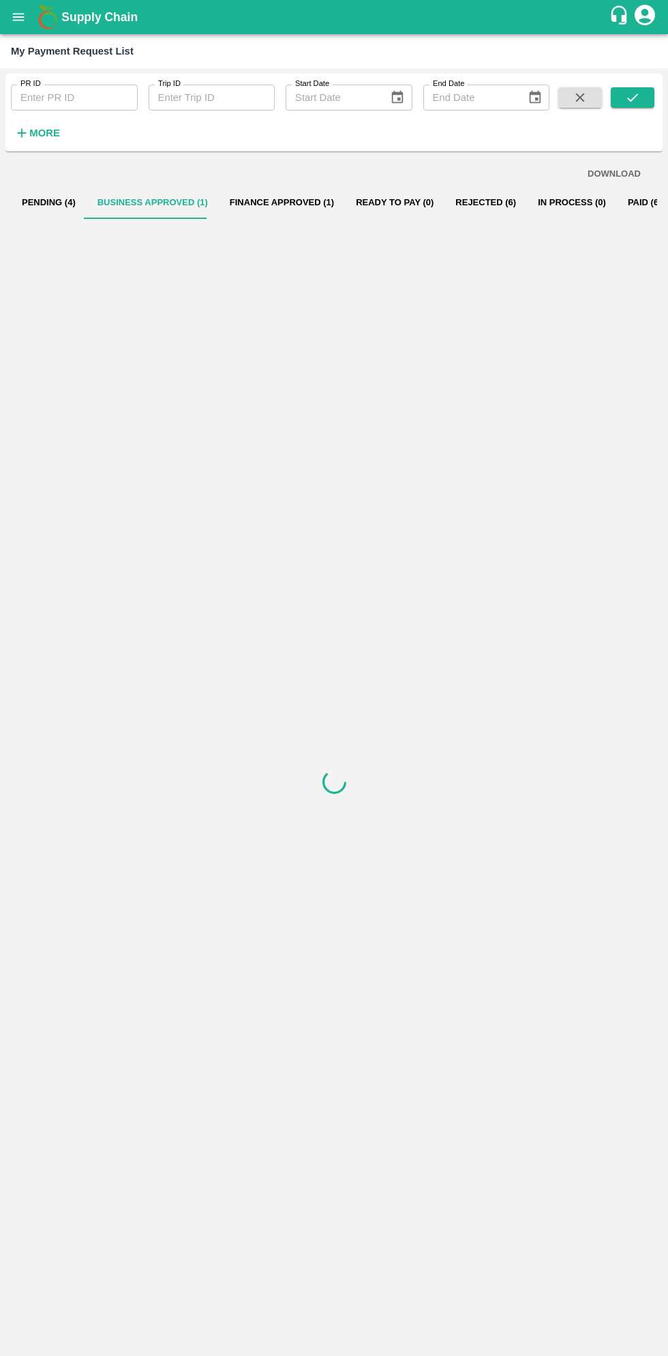
scroll to position [0, 0]
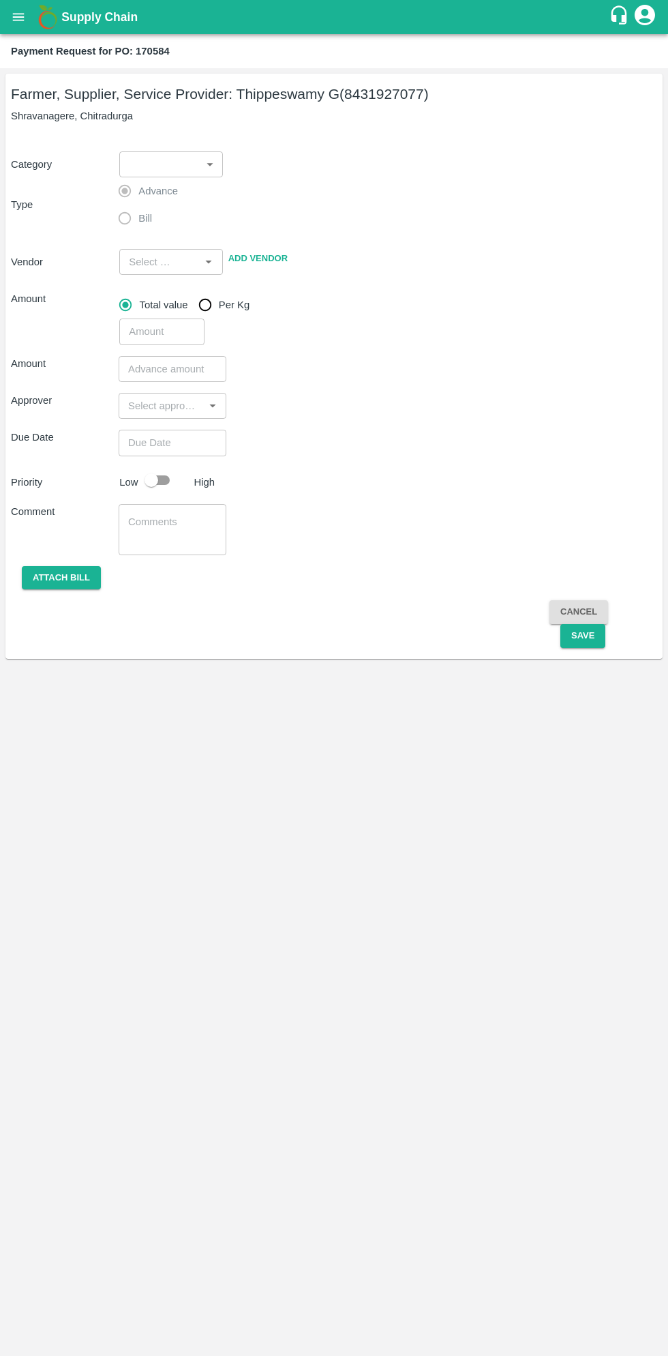
click at [28, 23] on button "open drawer" at bounding box center [18, 16] width 31 height 31
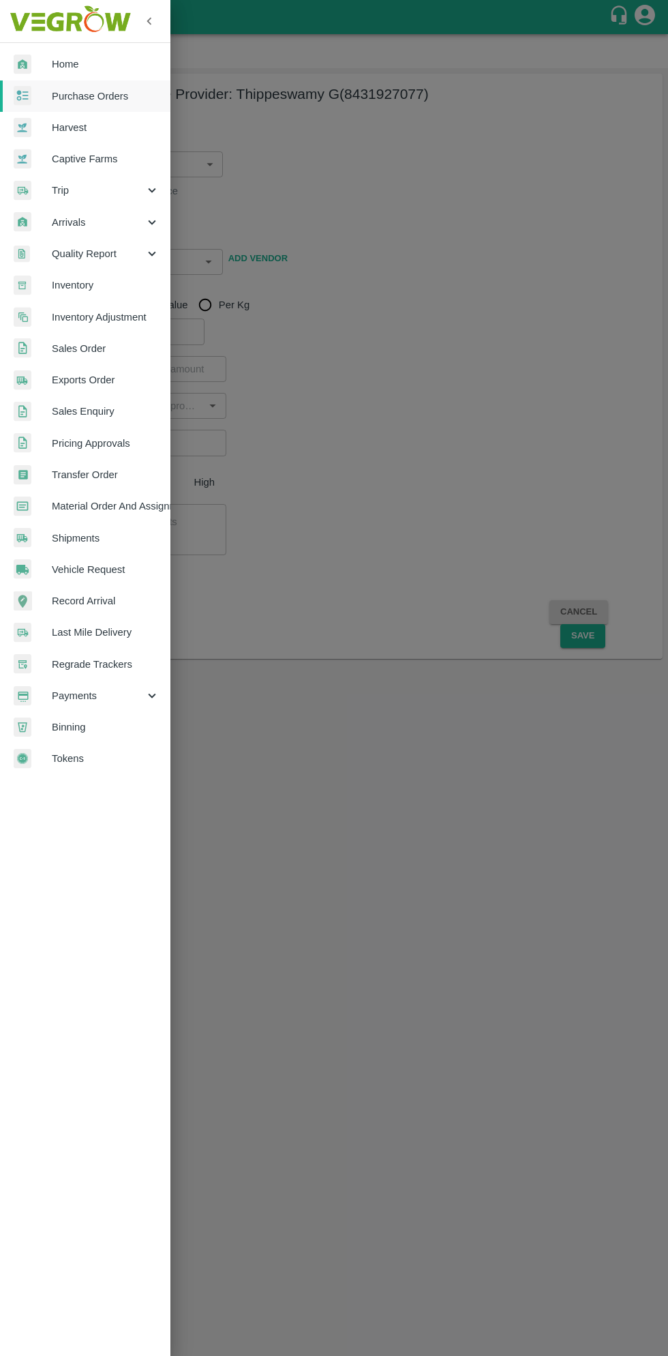
click at [91, 697] on span "Payments" at bounding box center [98, 695] width 93 height 15
click at [145, 726] on span "My Payment Requests" at bounding box center [111, 727] width 97 height 15
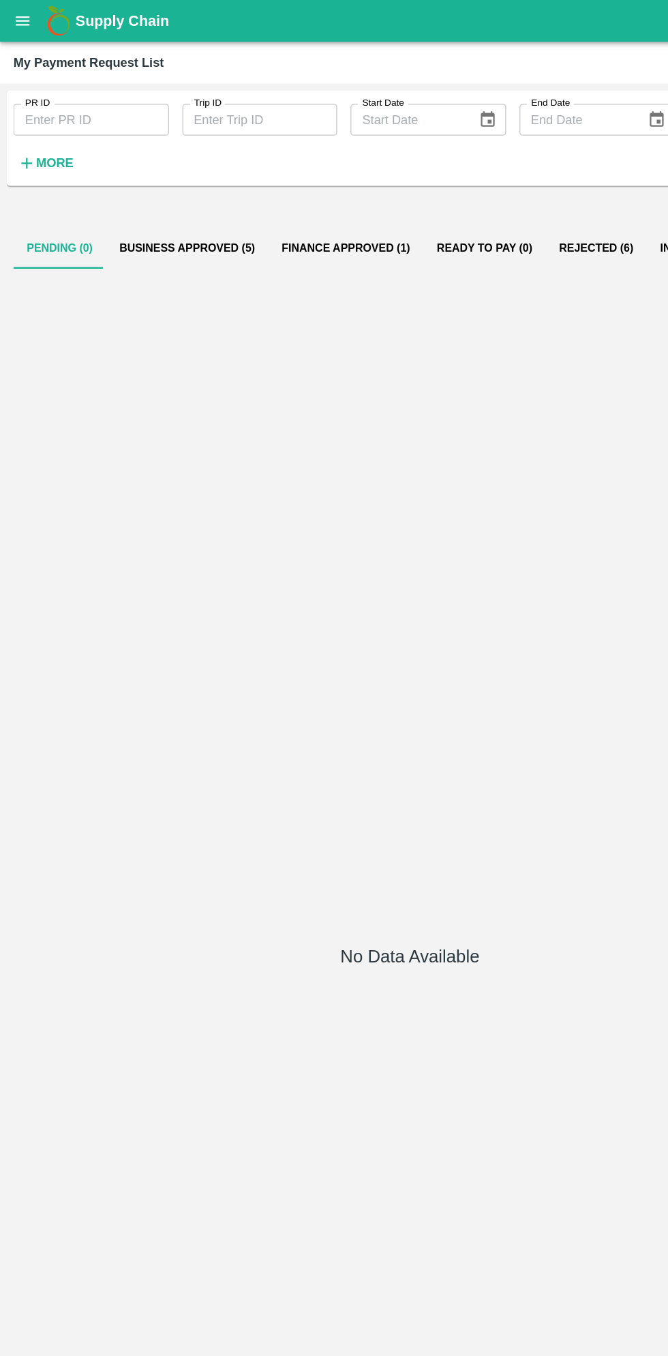
click at [276, 205] on button "Finance Approved (1)" at bounding box center [282, 202] width 126 height 33
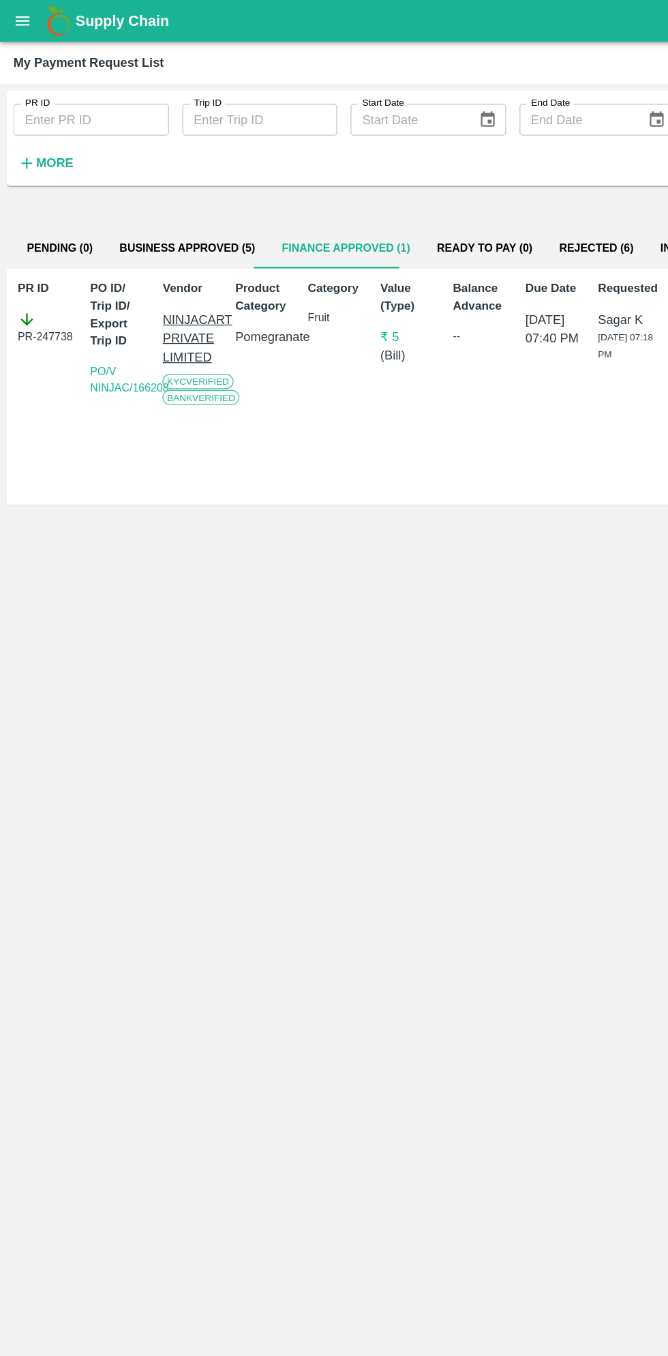
click at [171, 202] on button "Business Approved (5)" at bounding box center [153, 202] width 132 height 33
